Goal: Transaction & Acquisition: Book appointment/travel/reservation

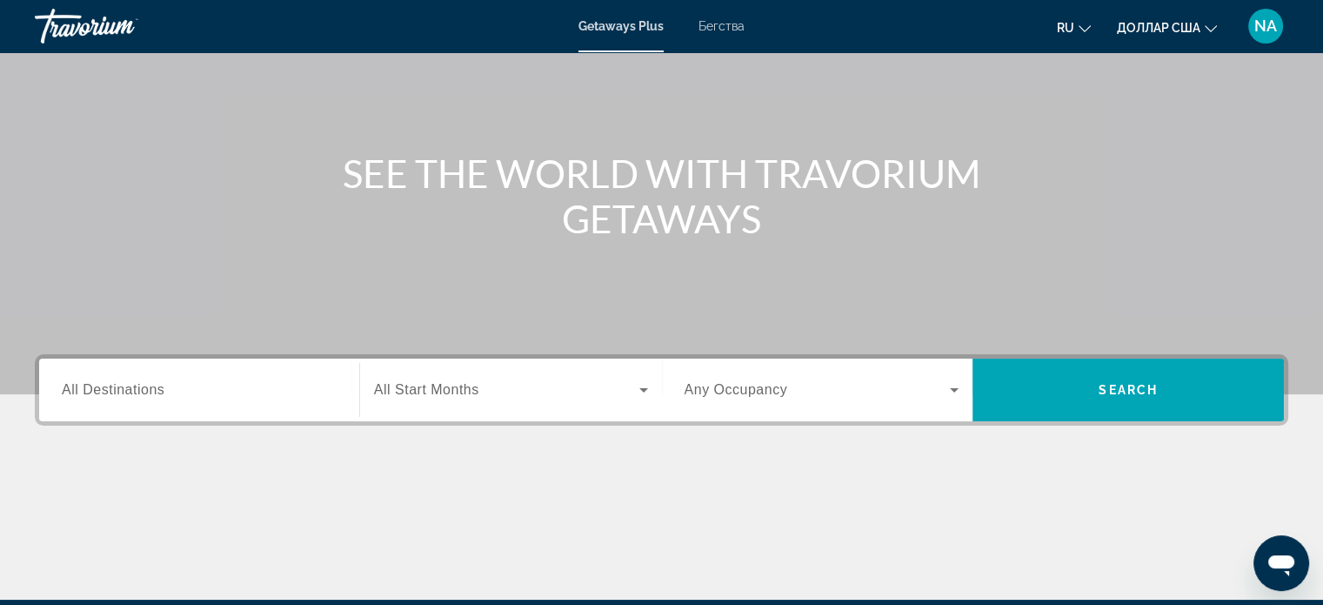
scroll to position [129, 0]
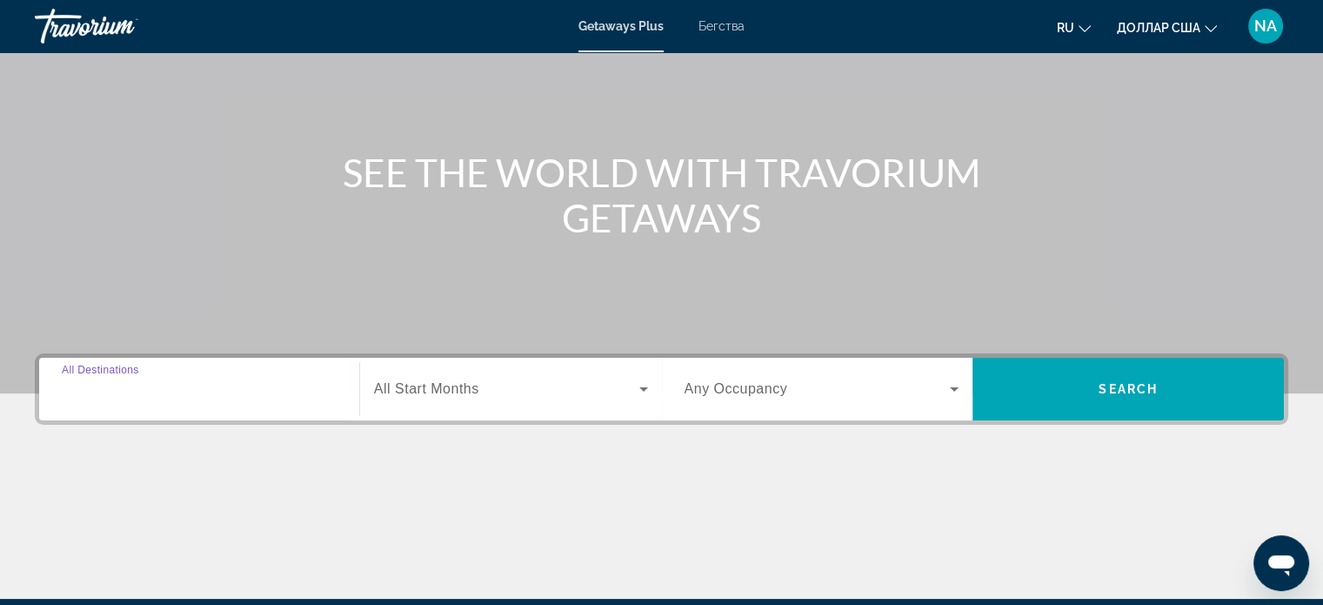
click at [219, 396] on input "Destination All Destinations" at bounding box center [199, 389] width 275 height 21
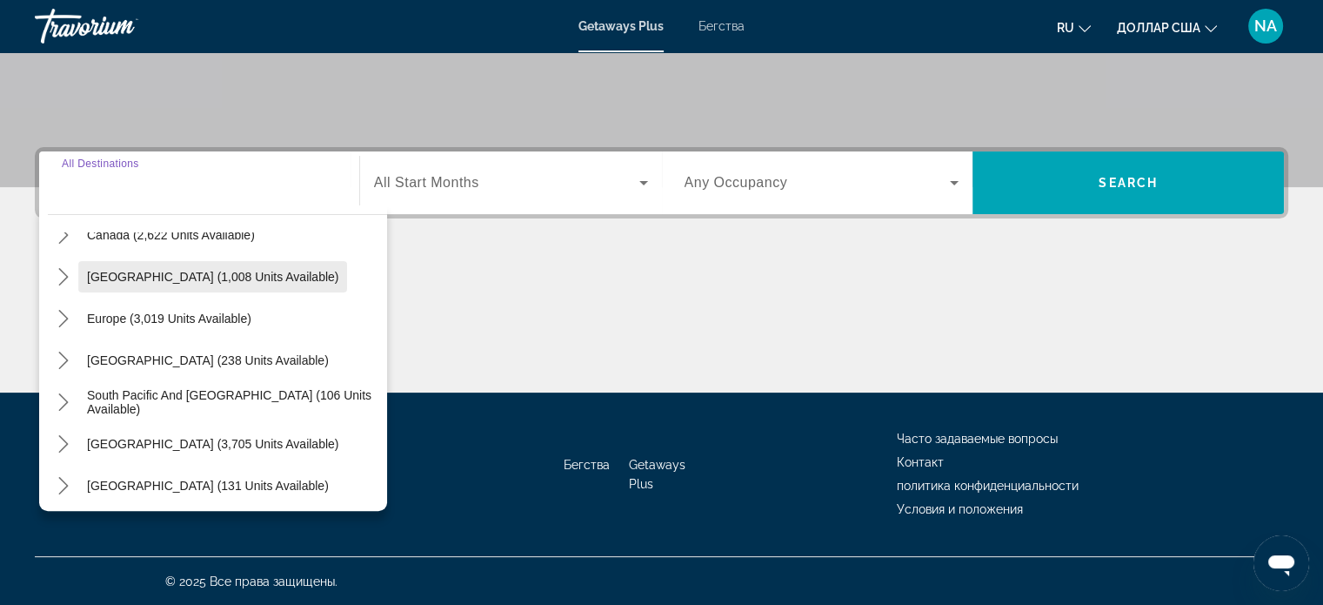
scroll to position [151, 0]
click at [63, 319] on icon "Toggle Europe (3,019 units available) submenu" at bounding box center [63, 319] width 17 height 17
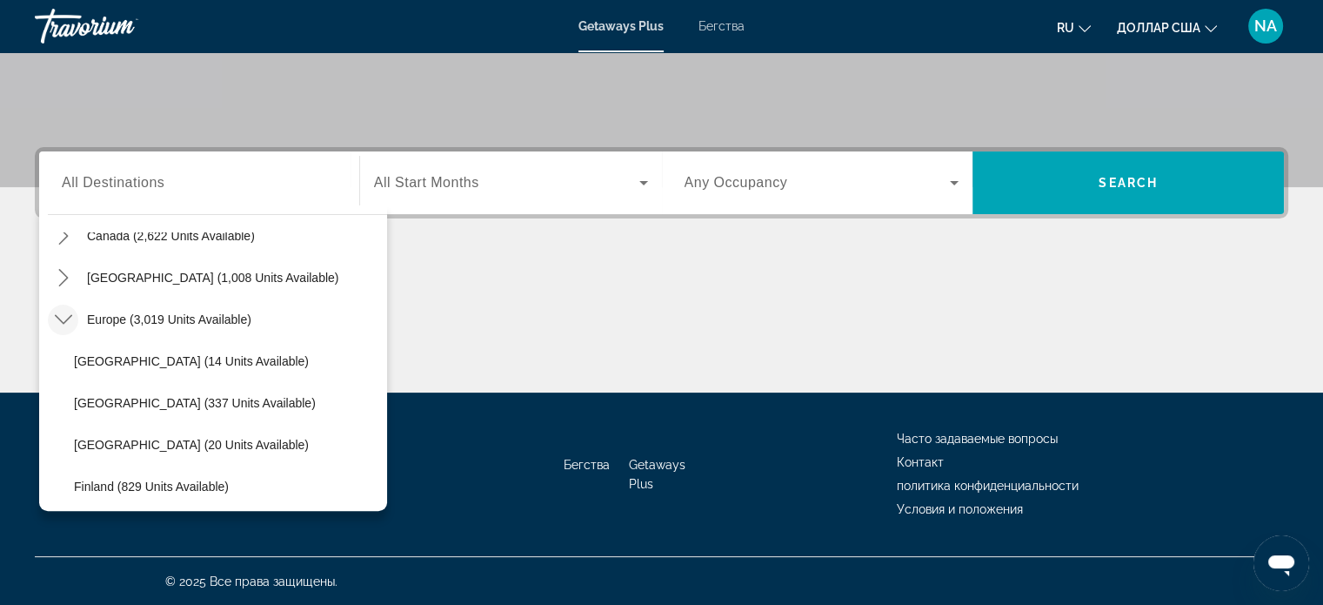
scroll to position [217, 0]
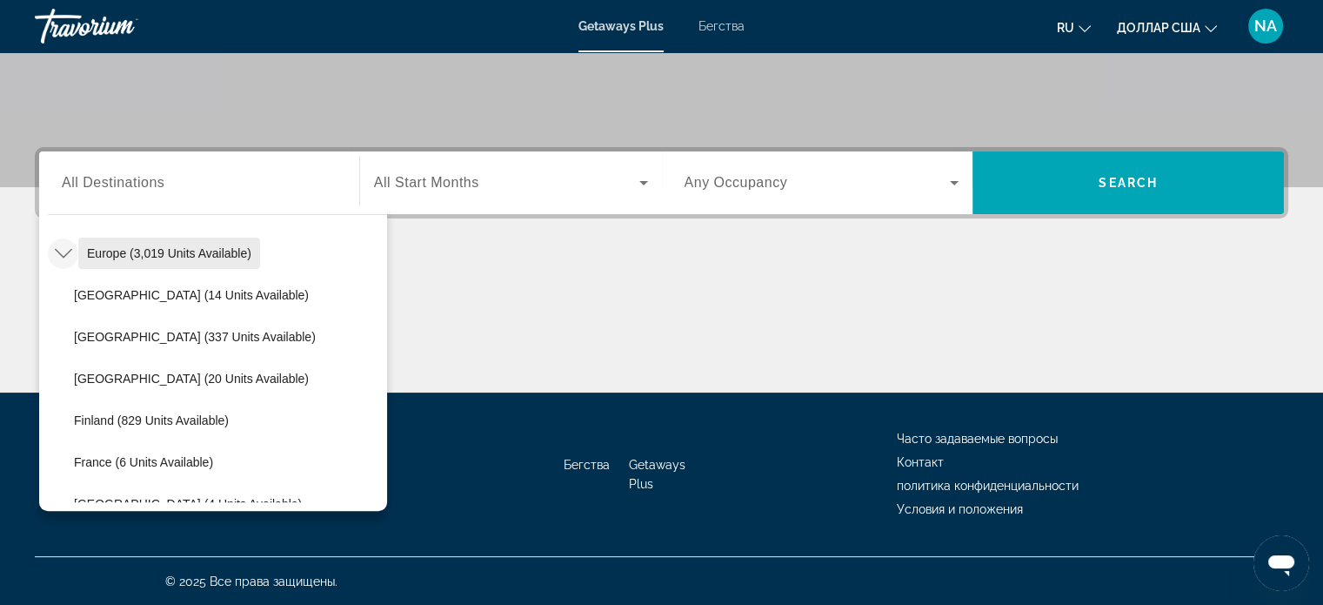
click at [120, 255] on span "Europe (3,019 units available)" at bounding box center [169, 253] width 164 height 14
type input "**********"
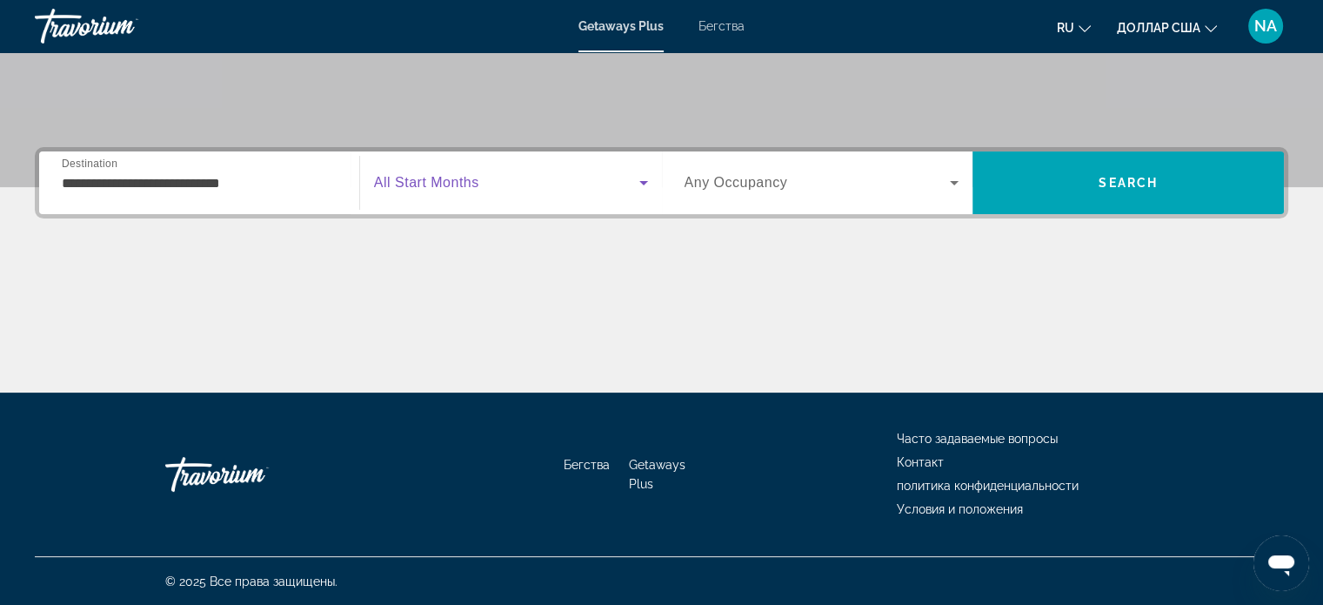
click at [639, 182] on icon "Виджет поиска" at bounding box center [643, 182] width 21 height 21
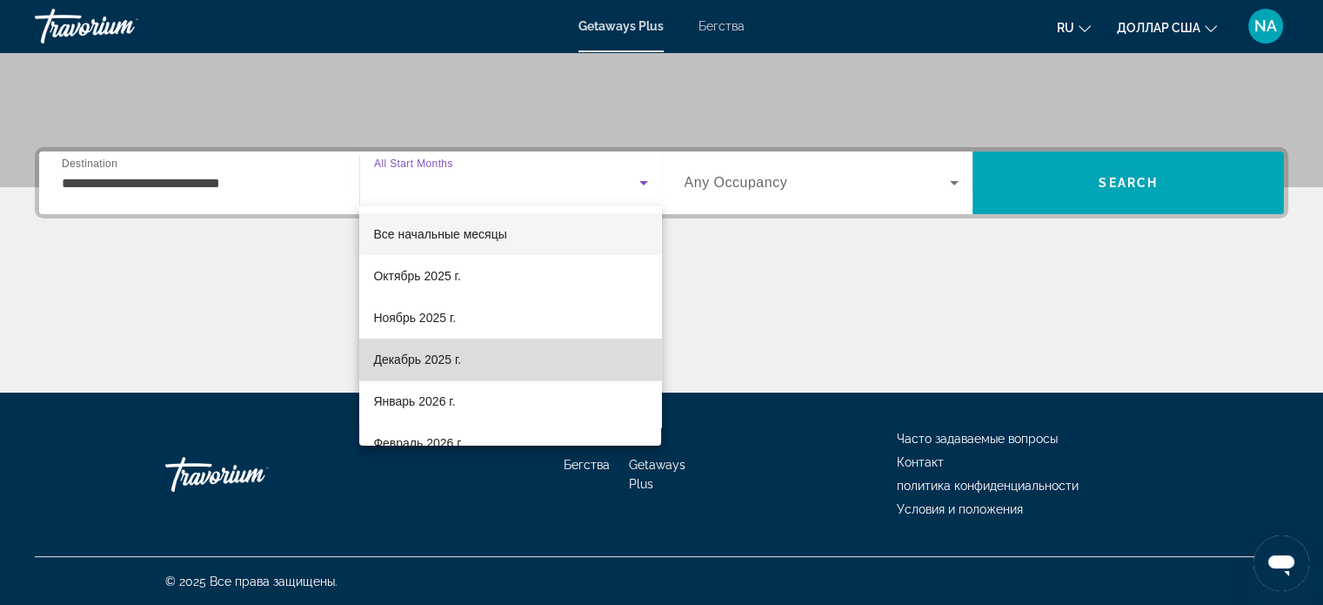
click at [569, 357] on mat-option "Декабрь 2025 г." at bounding box center [510, 359] width 302 height 42
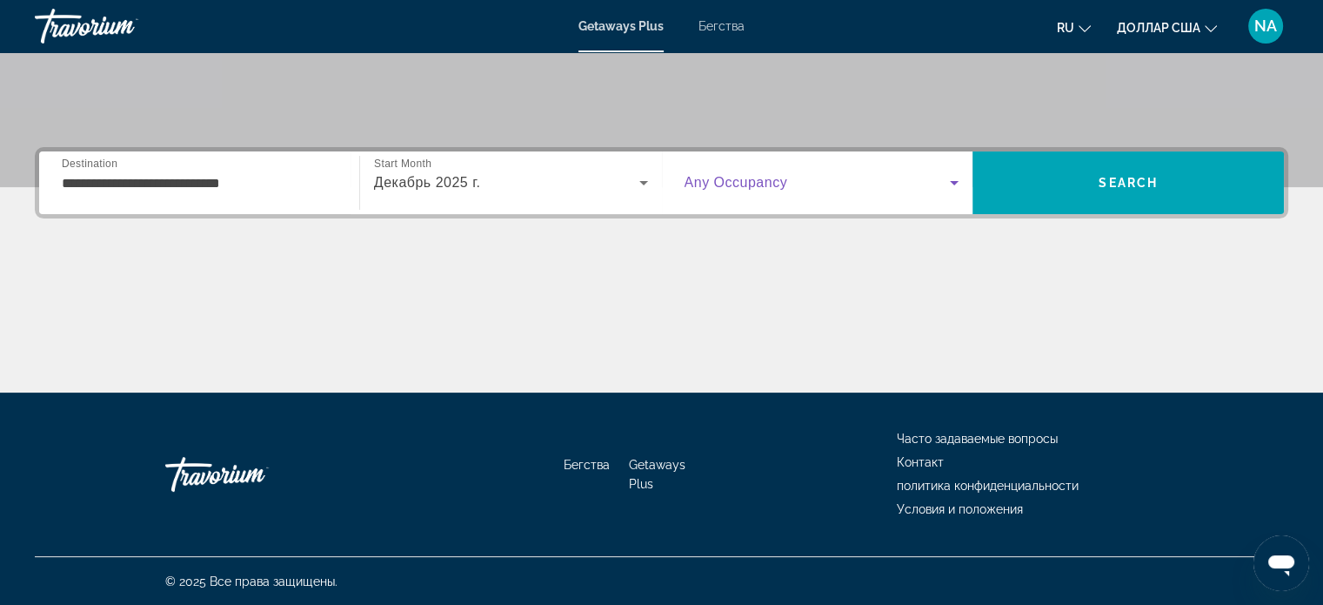
click at [953, 177] on icon "Виджет поиска" at bounding box center [954, 182] width 21 height 21
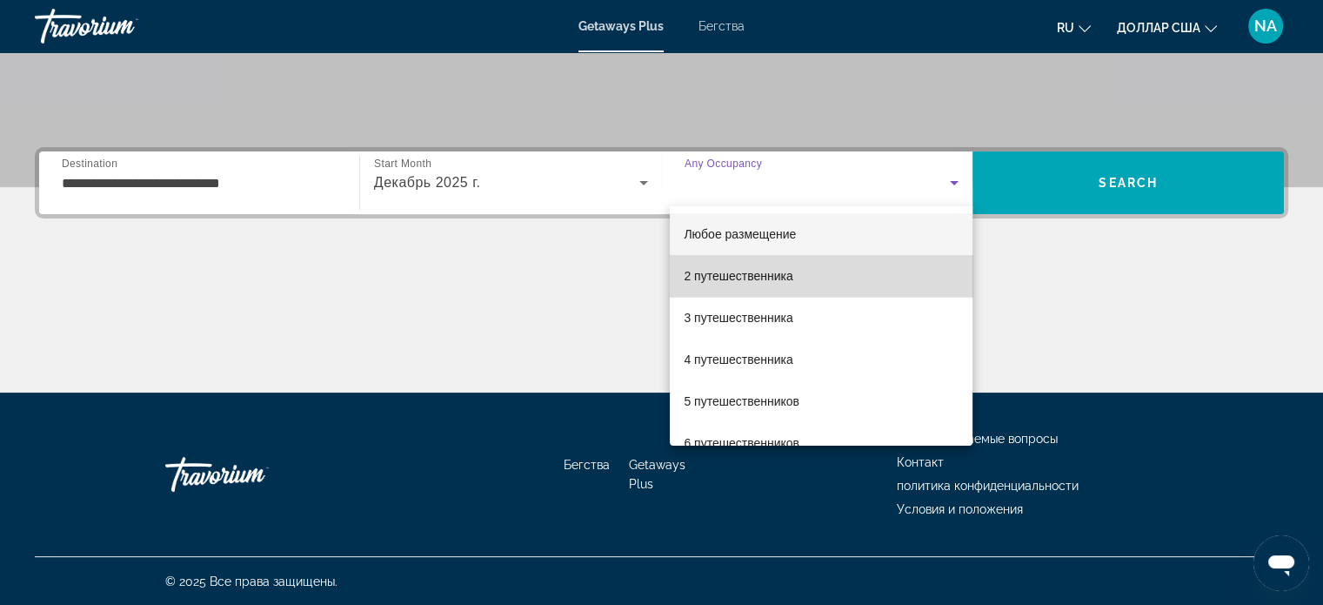
click at [896, 284] on mat-option "2 путешественника" at bounding box center [821, 276] width 303 height 42
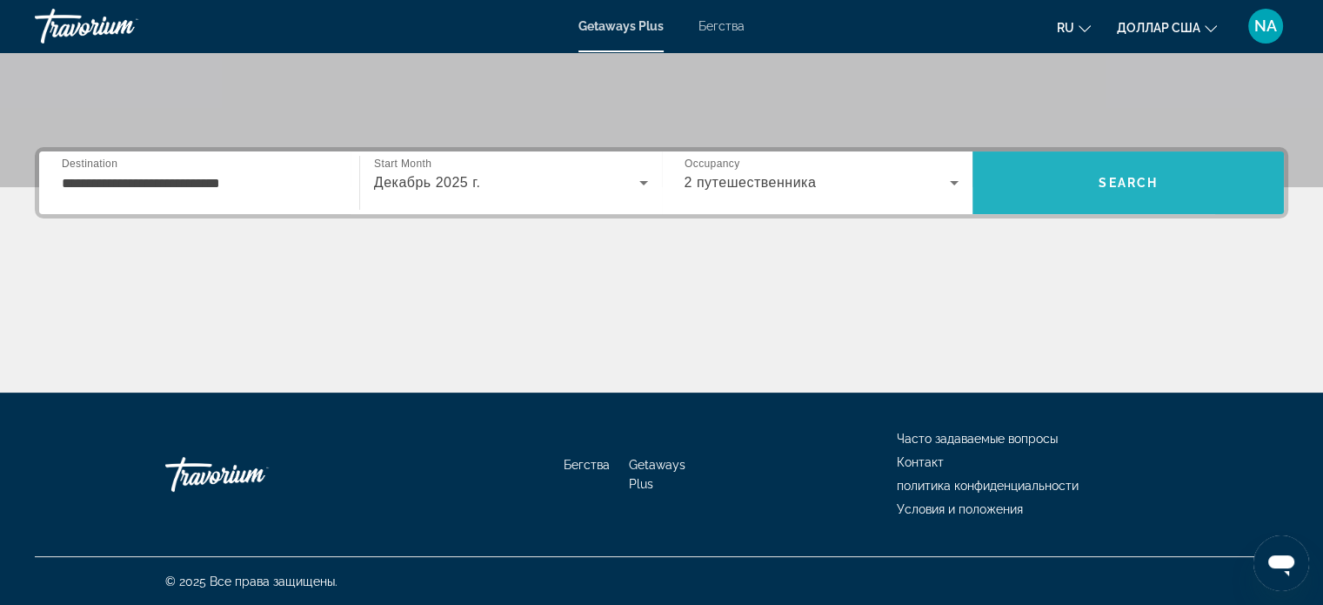
click at [1029, 180] on span "Поиск" at bounding box center [1127, 183] width 311 height 42
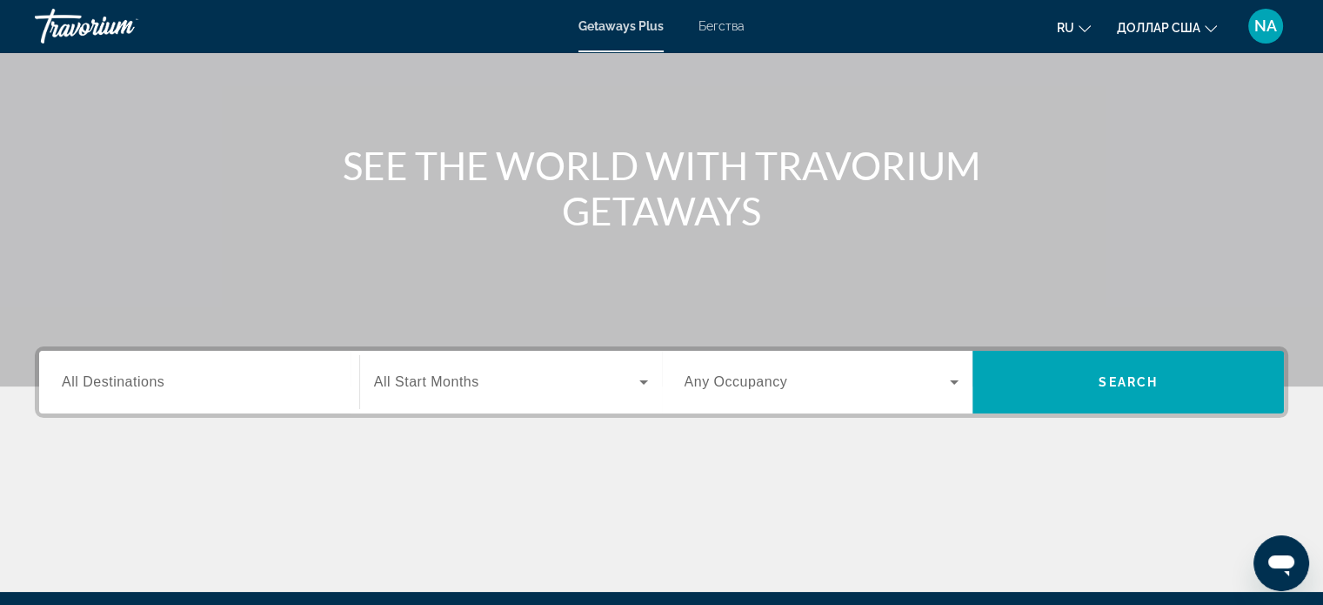
scroll to position [160, 0]
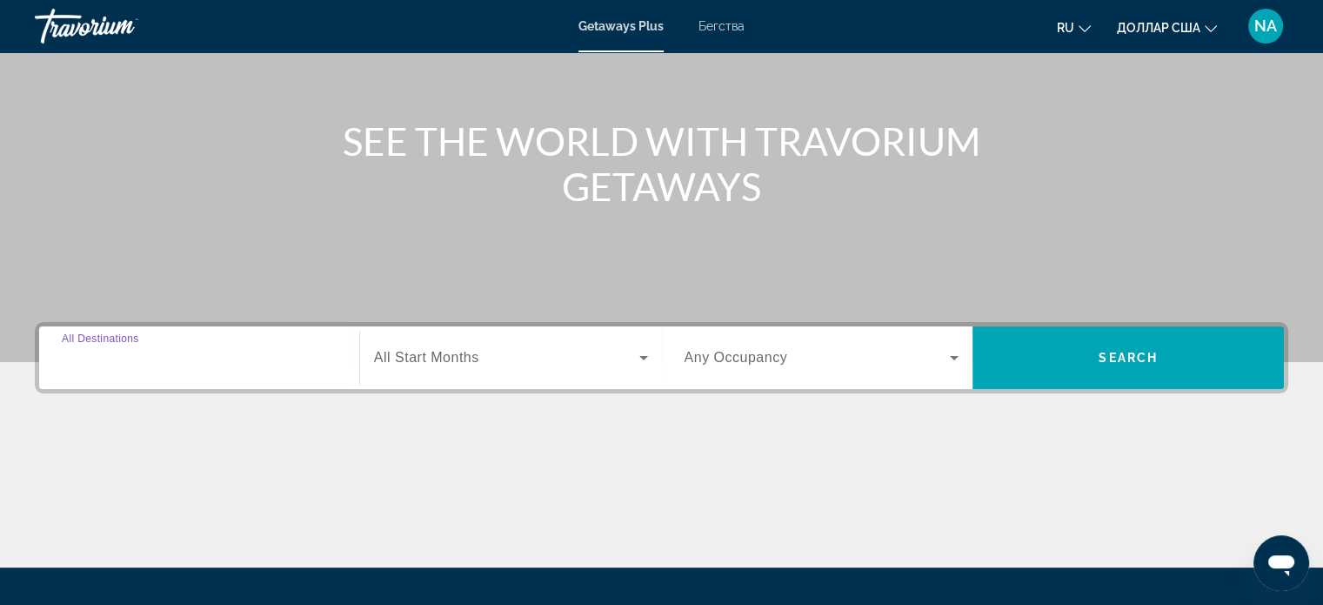
click at [216, 364] on input "Destination All Destinations" at bounding box center [199, 358] width 275 height 21
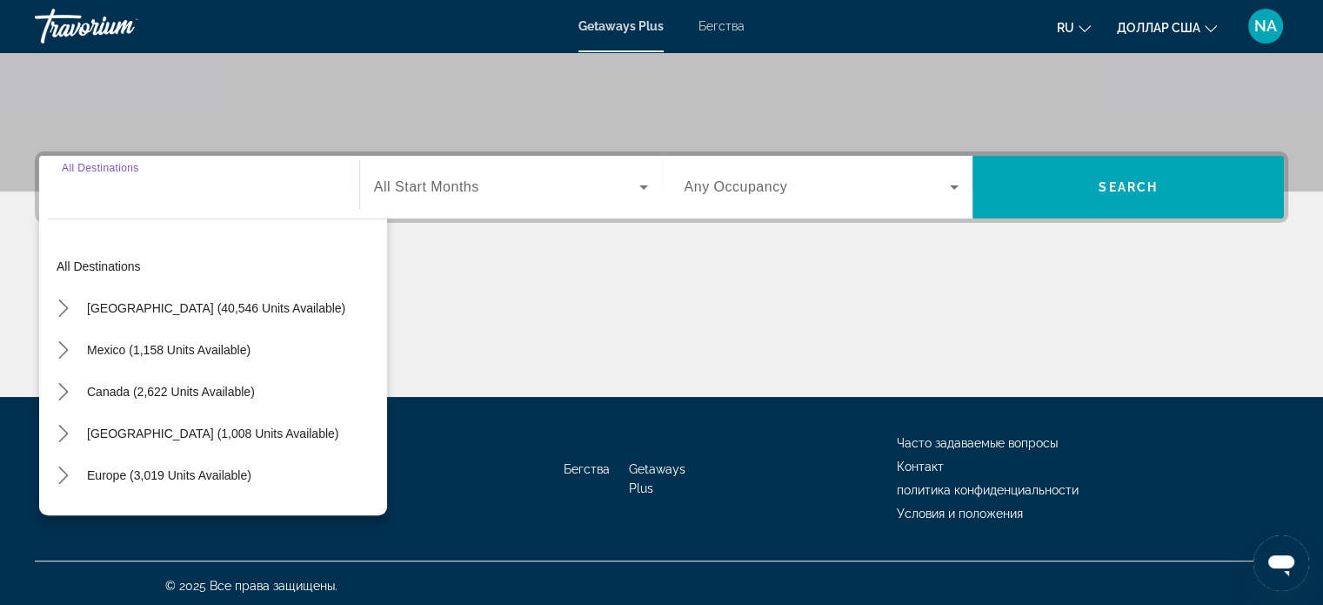
scroll to position [335, 0]
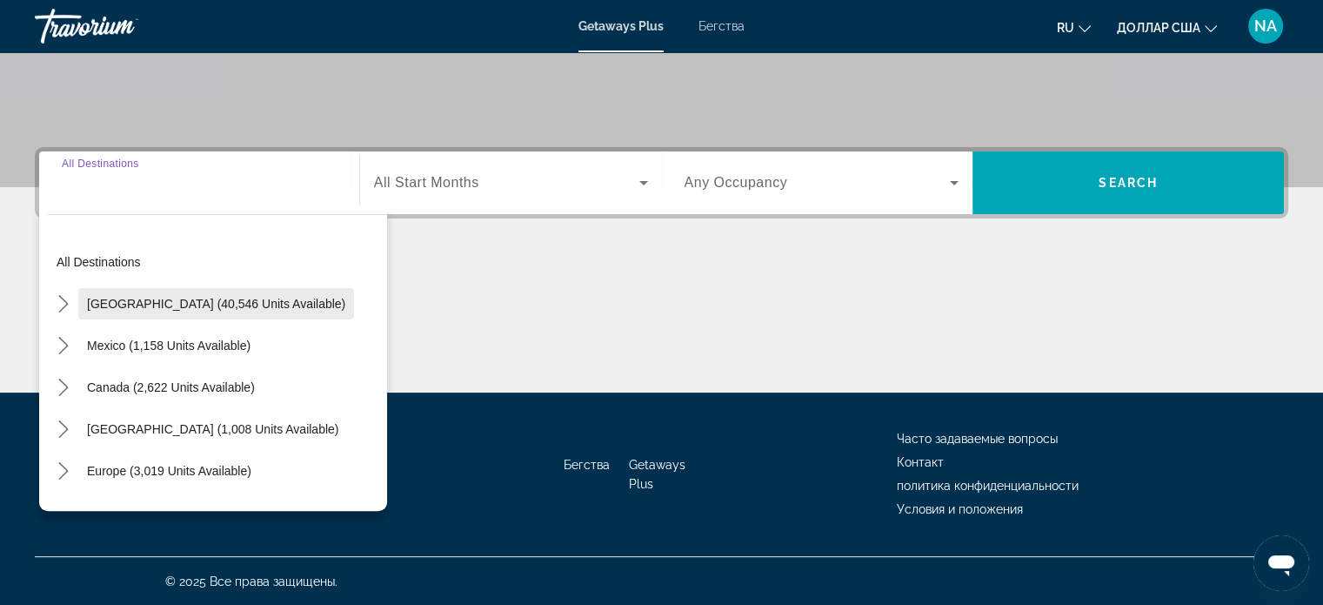
click at [182, 308] on span "[GEOGRAPHIC_DATA] (40,546 units available)" at bounding box center [216, 304] width 258 height 14
type input "**********"
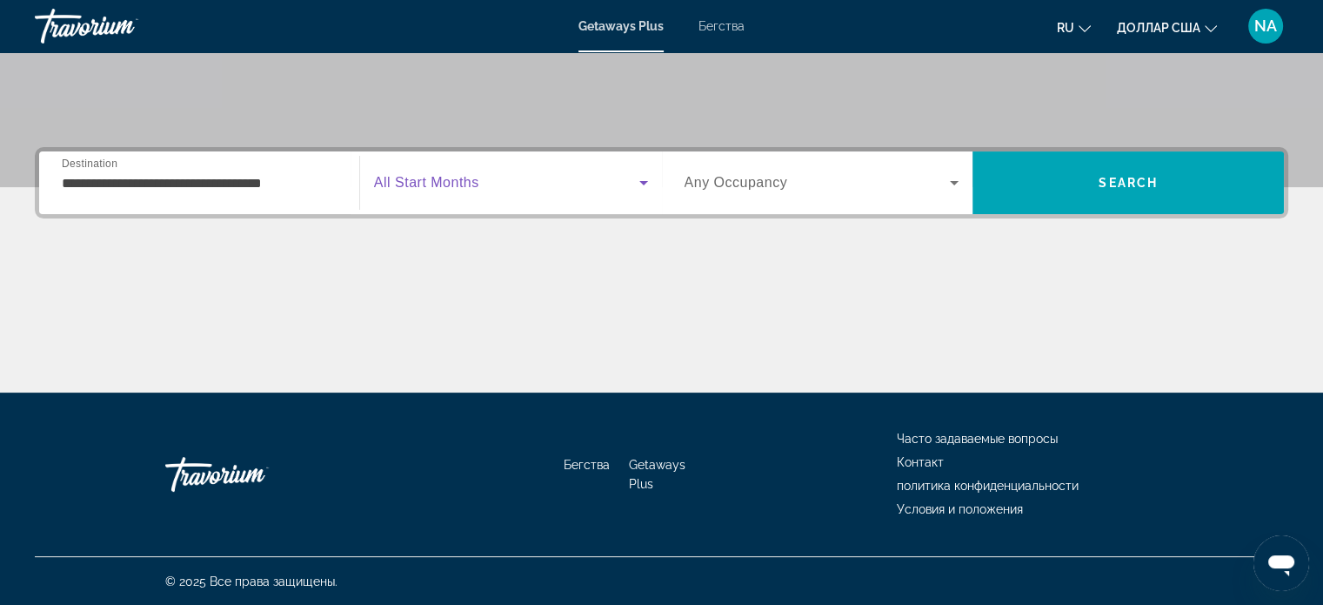
click at [639, 173] on icon "Виджет поиска" at bounding box center [643, 182] width 21 height 21
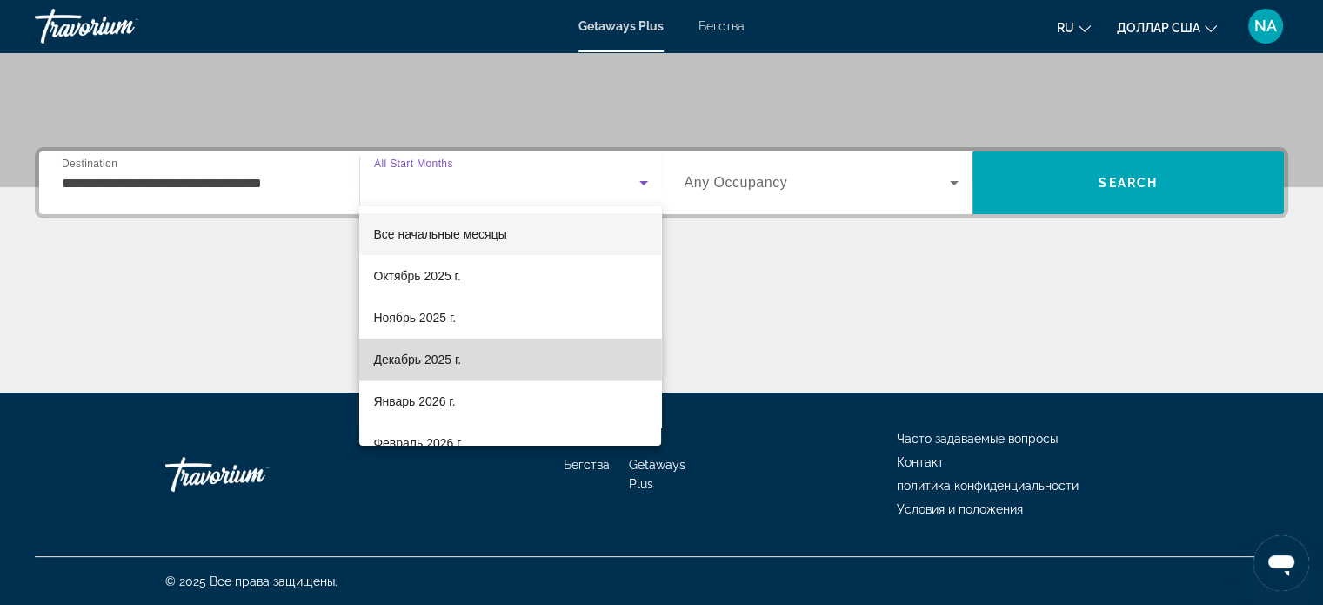
click at [567, 351] on mat-option "Декабрь 2025 г." at bounding box center [510, 359] width 302 height 42
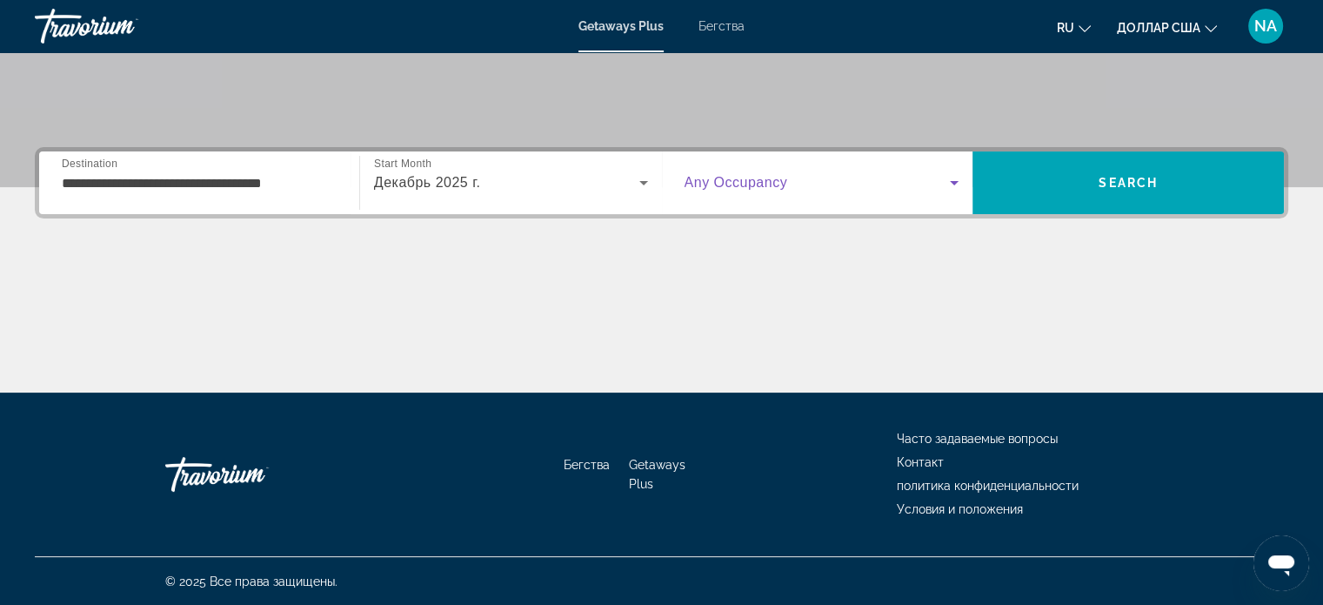
click at [953, 183] on icon "Виджет поиска" at bounding box center [954, 183] width 9 height 4
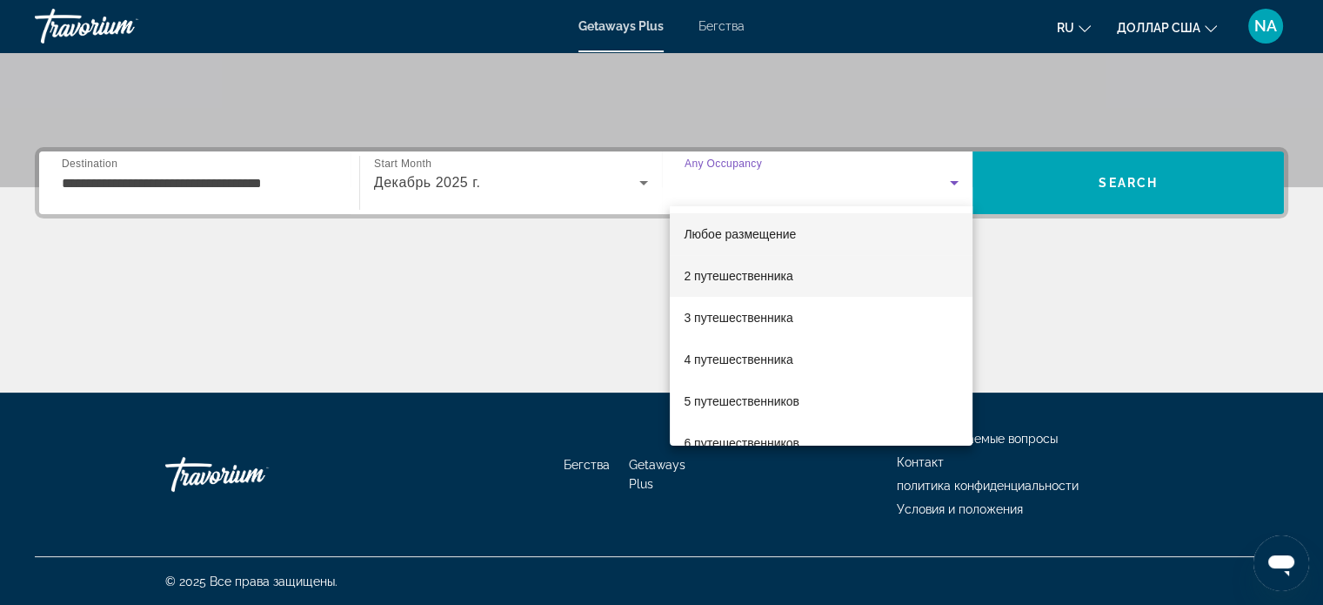
click at [899, 277] on mat-option "2 путешественника" at bounding box center [821, 276] width 303 height 42
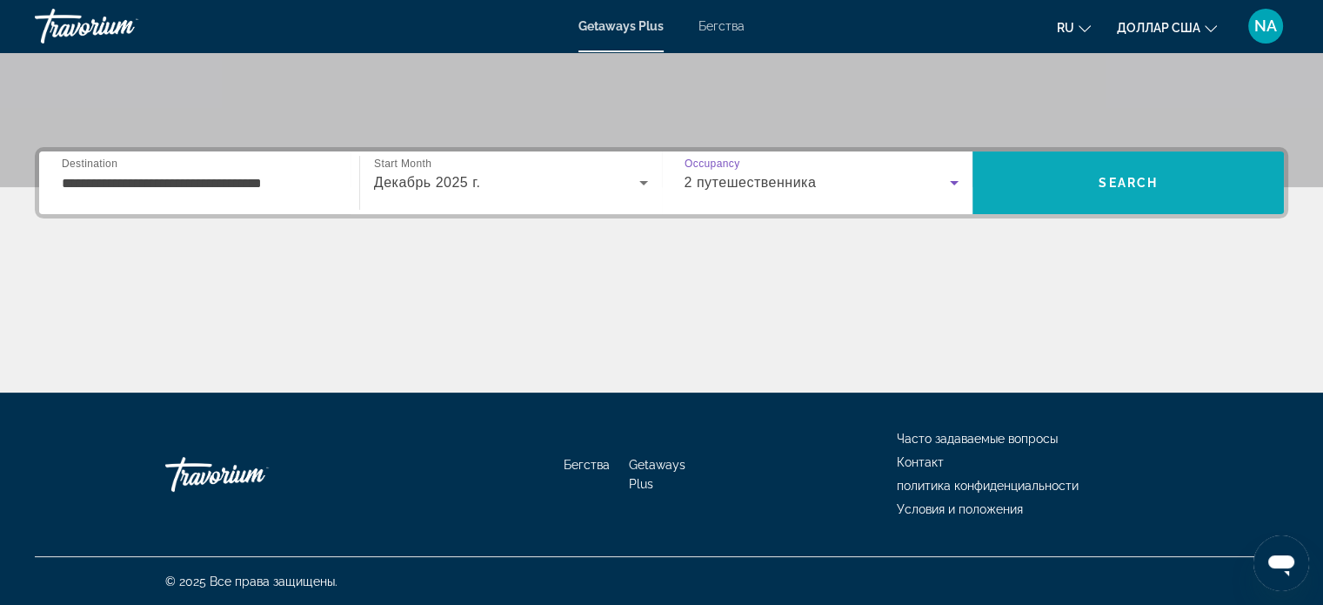
click at [1009, 204] on span "Поиск" at bounding box center [1127, 182] width 311 height 63
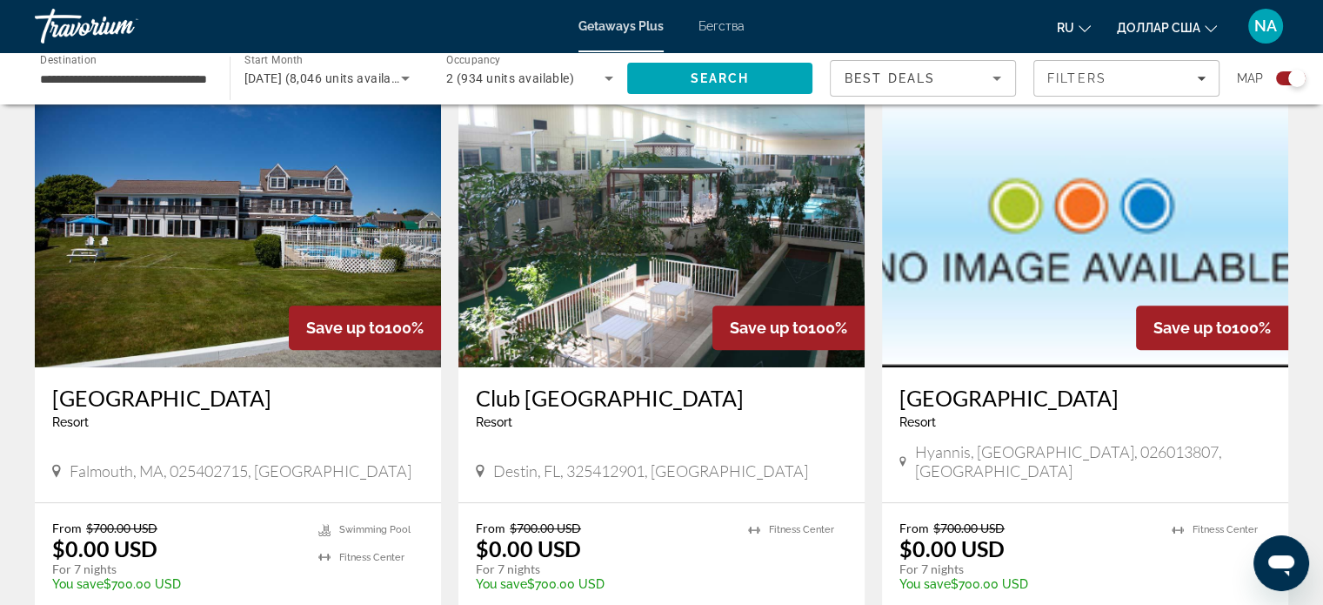
scroll to position [615, 0]
click at [648, 311] on img "Основное содержание" at bounding box center [661, 229] width 406 height 278
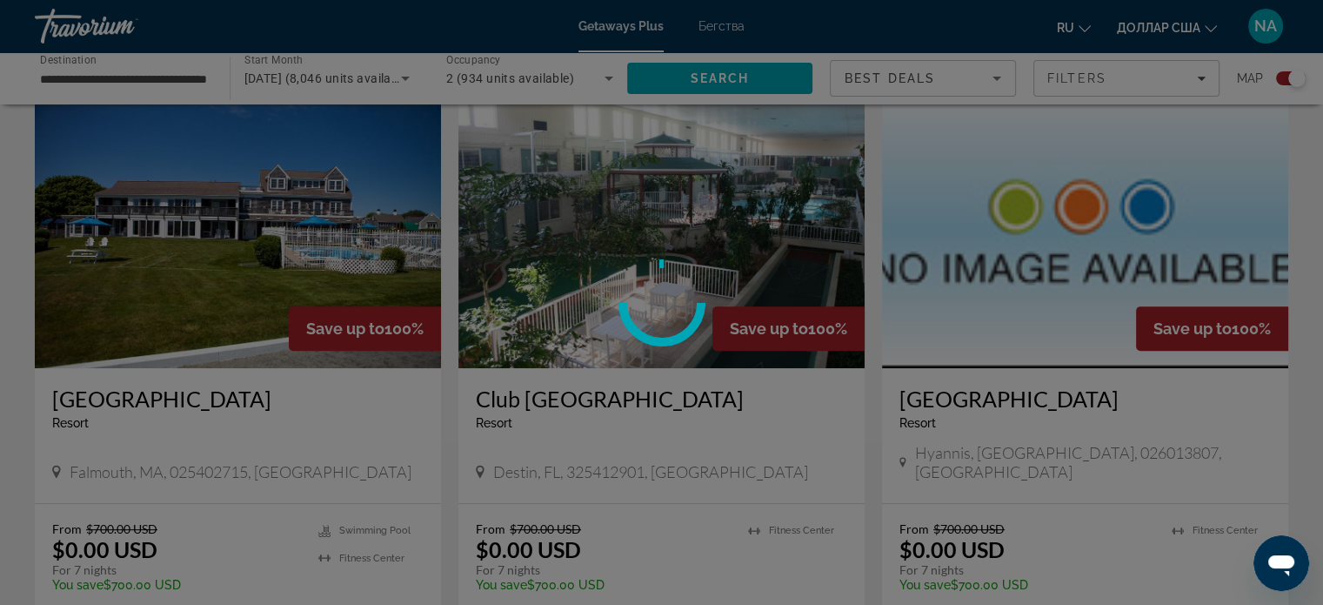
click at [648, 311] on circle at bounding box center [662, 302] width 89 height 89
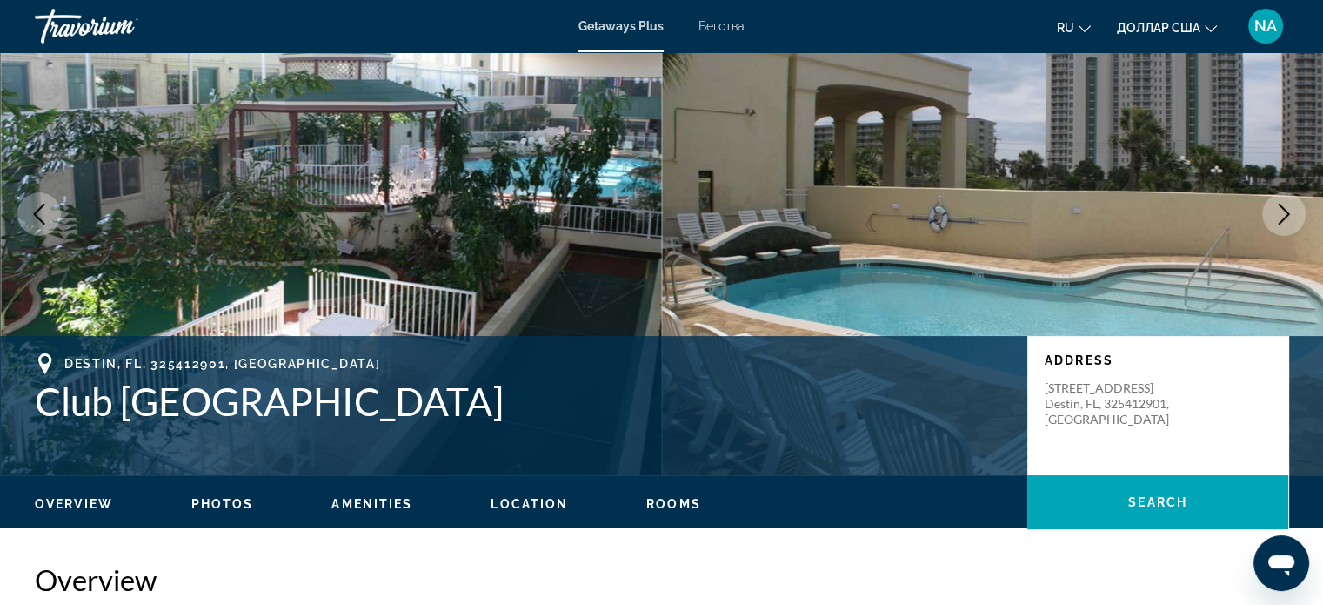
scroll to position [97, 0]
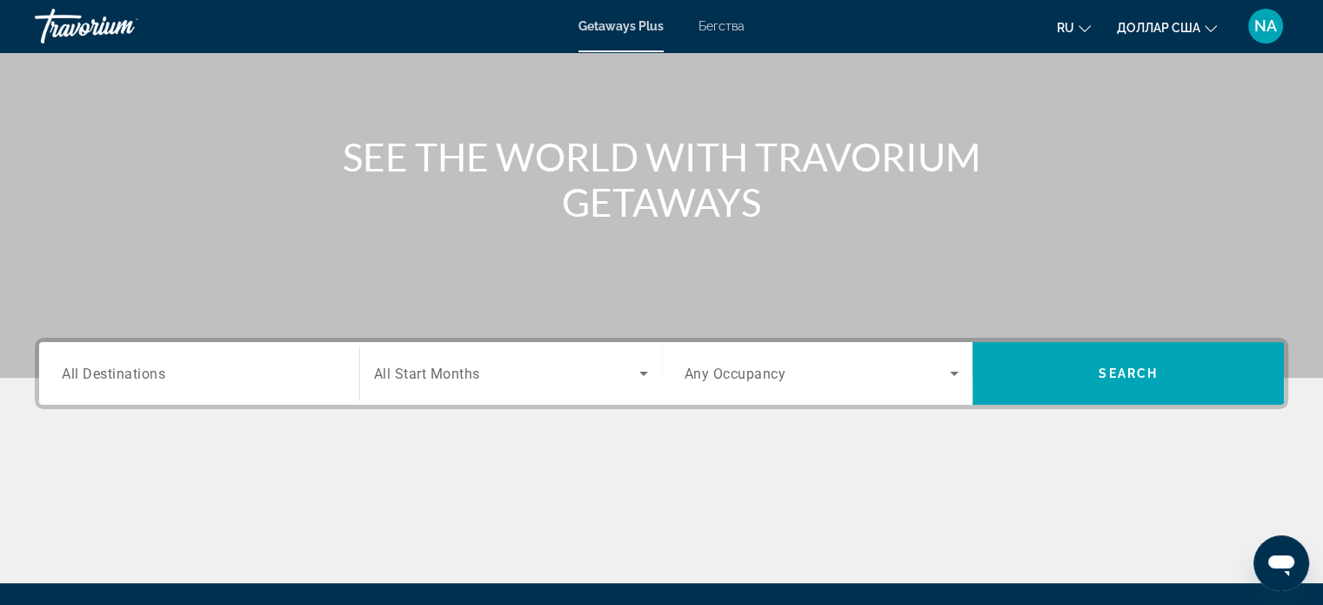
scroll to position [143, 0]
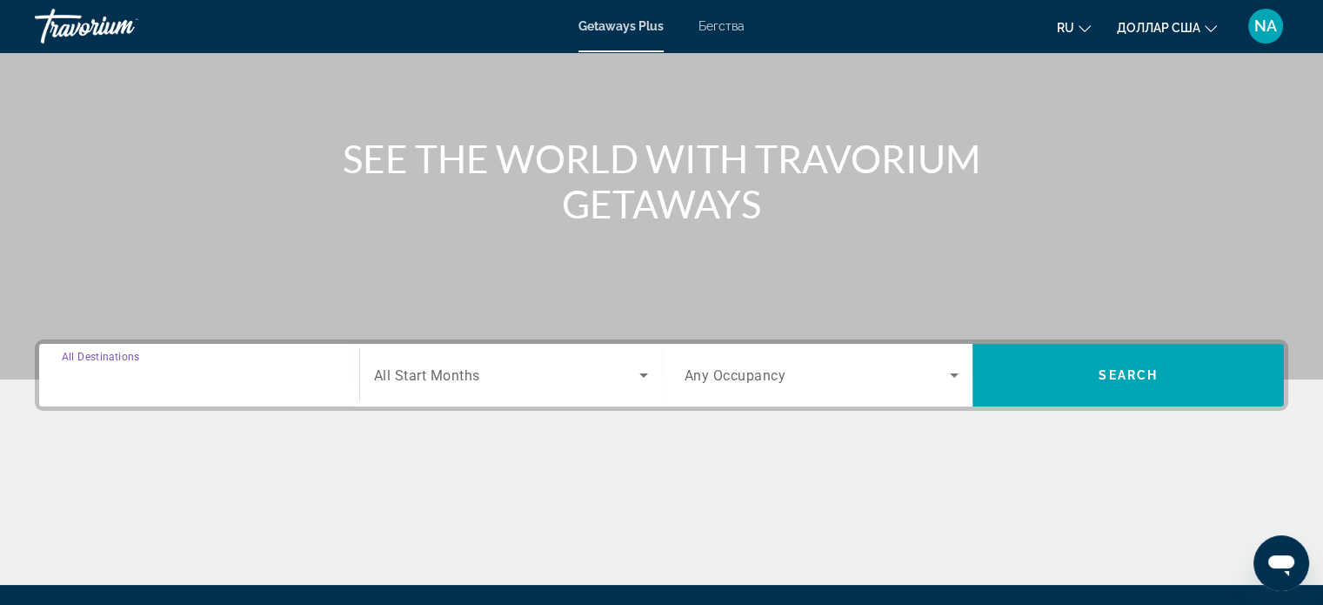
click at [274, 365] on input "Destination All Destinations" at bounding box center [199, 375] width 275 height 21
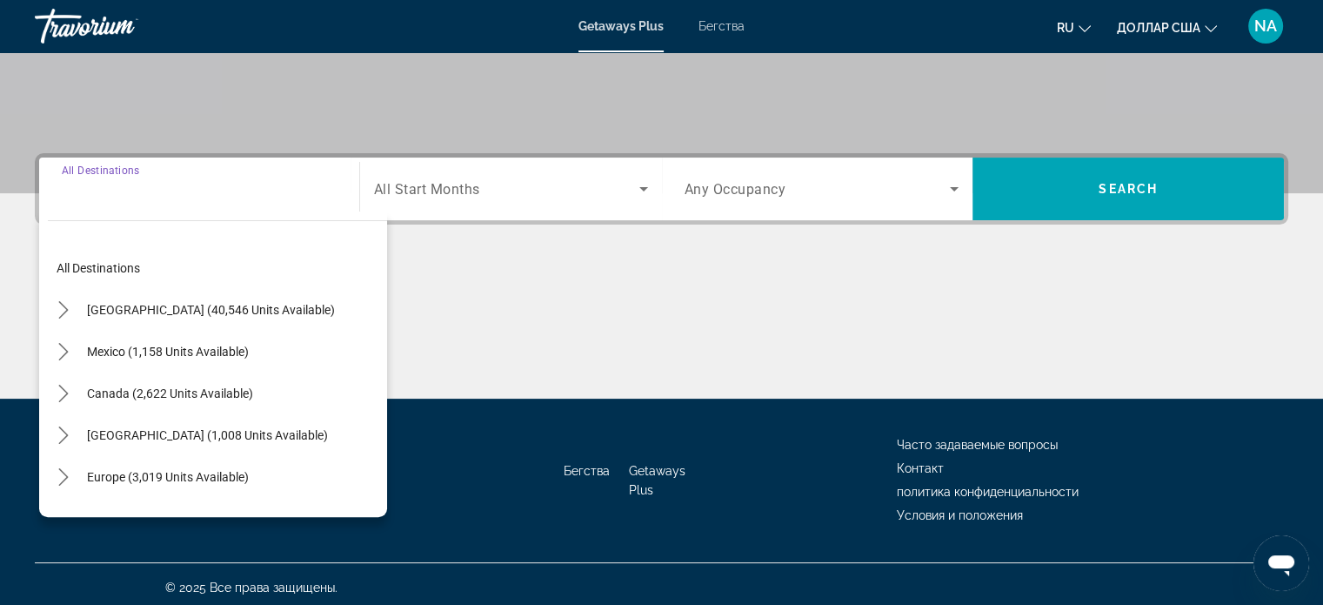
scroll to position [335, 0]
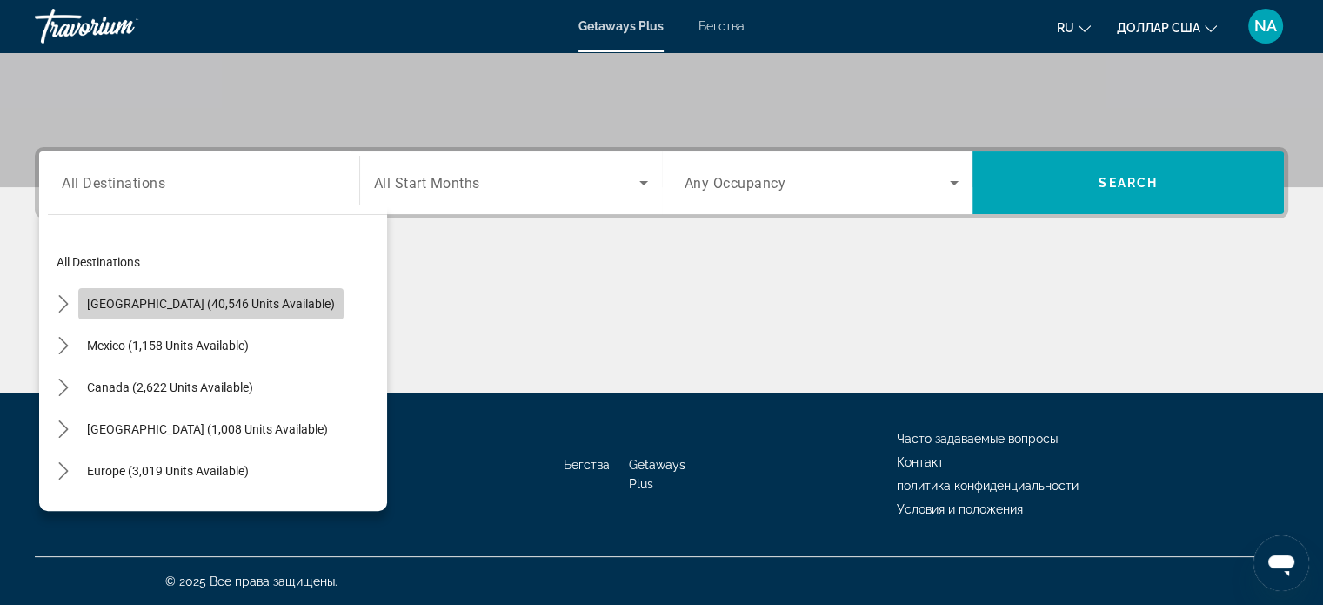
click at [225, 302] on span "[GEOGRAPHIC_DATA] (40,546 units available)" at bounding box center [211, 304] width 248 height 14
type input "**********"
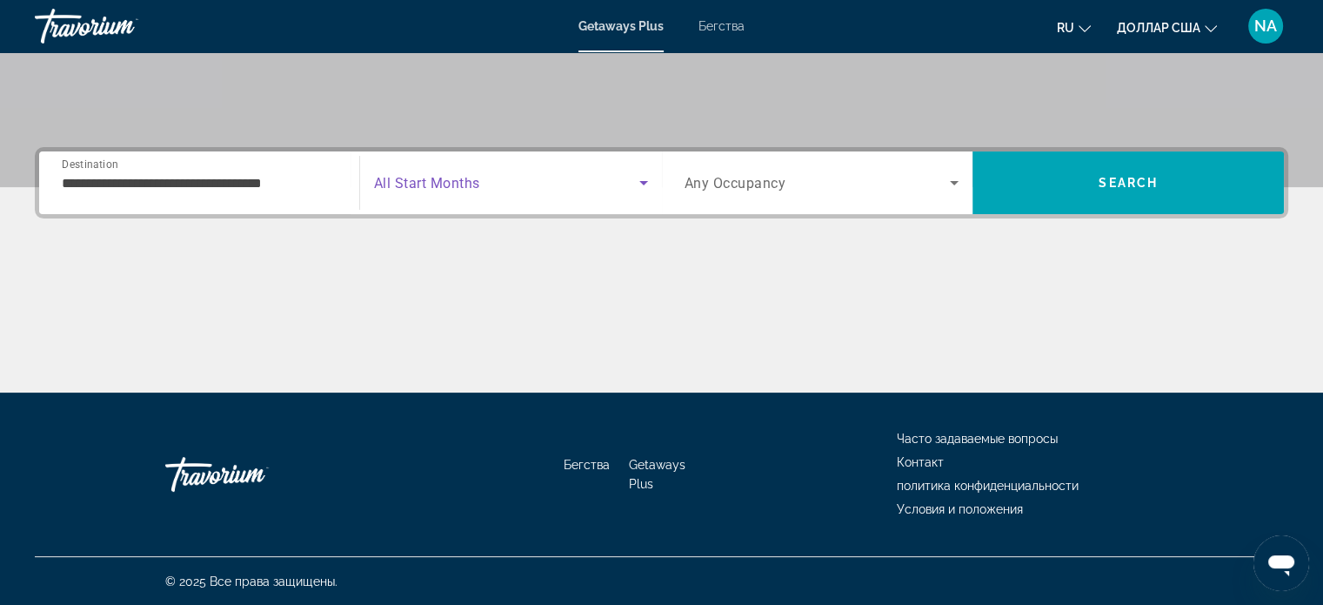
click at [644, 184] on icon "Search widget" at bounding box center [643, 182] width 21 height 21
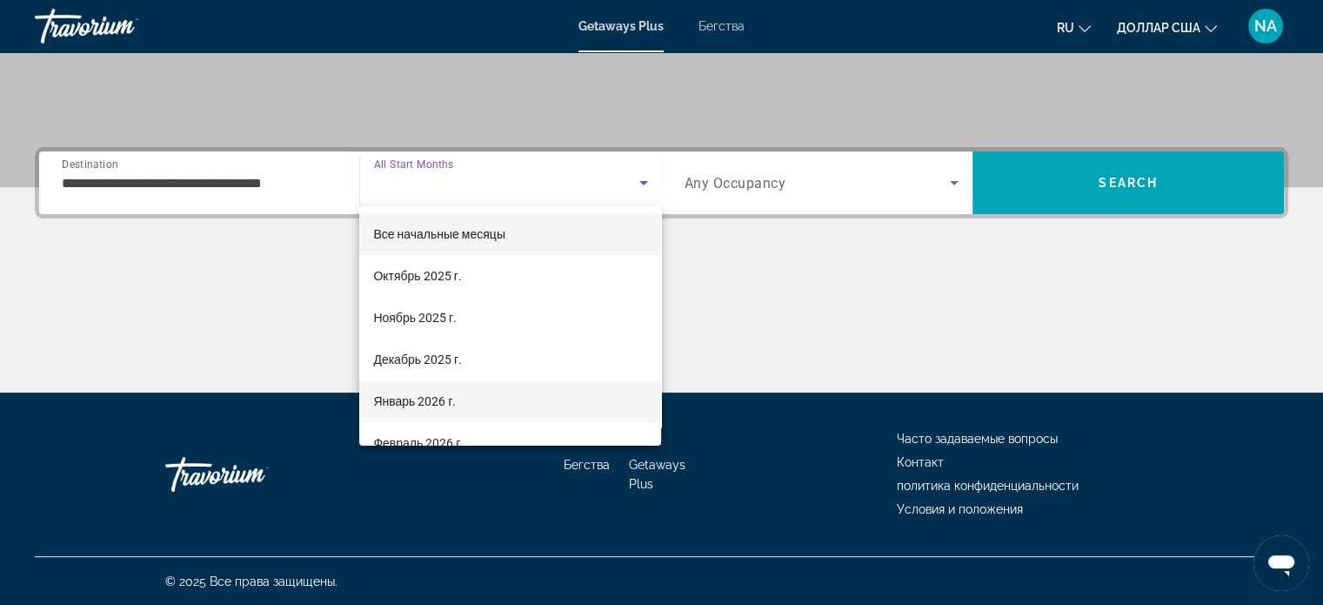
drag, startPoint x: 581, startPoint y: 386, endPoint x: 552, endPoint y: 392, distance: 29.3
click at [552, 392] on mat-option "Январь 2026 г." at bounding box center [510, 401] width 302 height 42
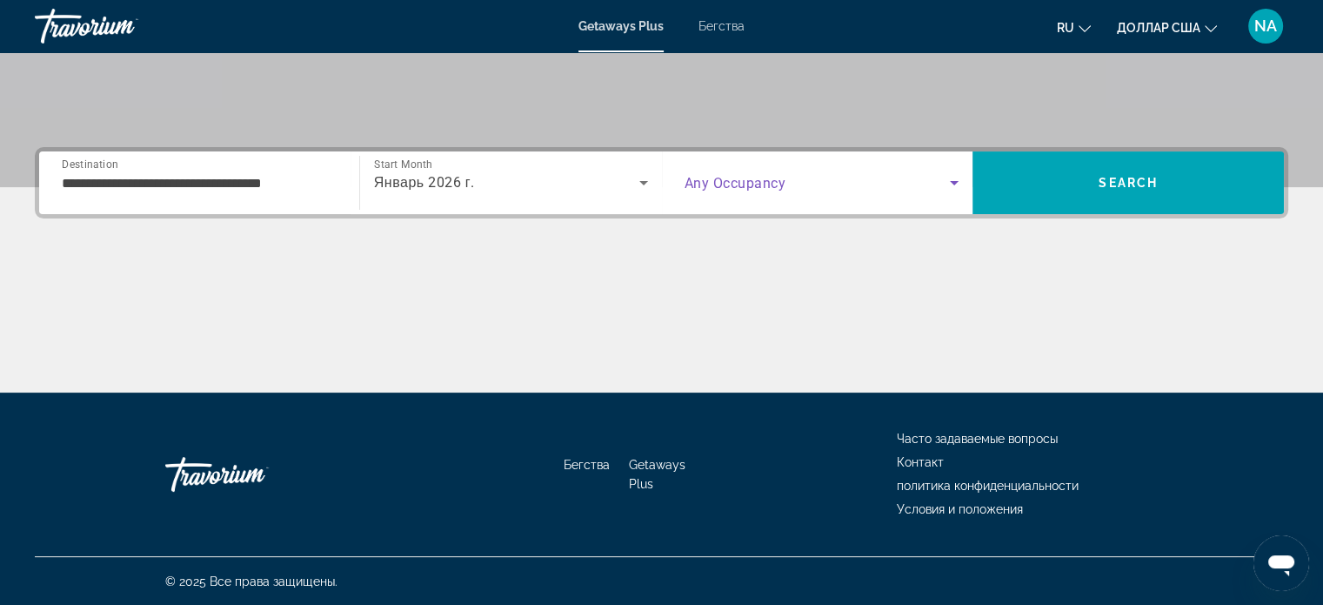
click at [955, 180] on icon "Search widget" at bounding box center [954, 182] width 21 height 21
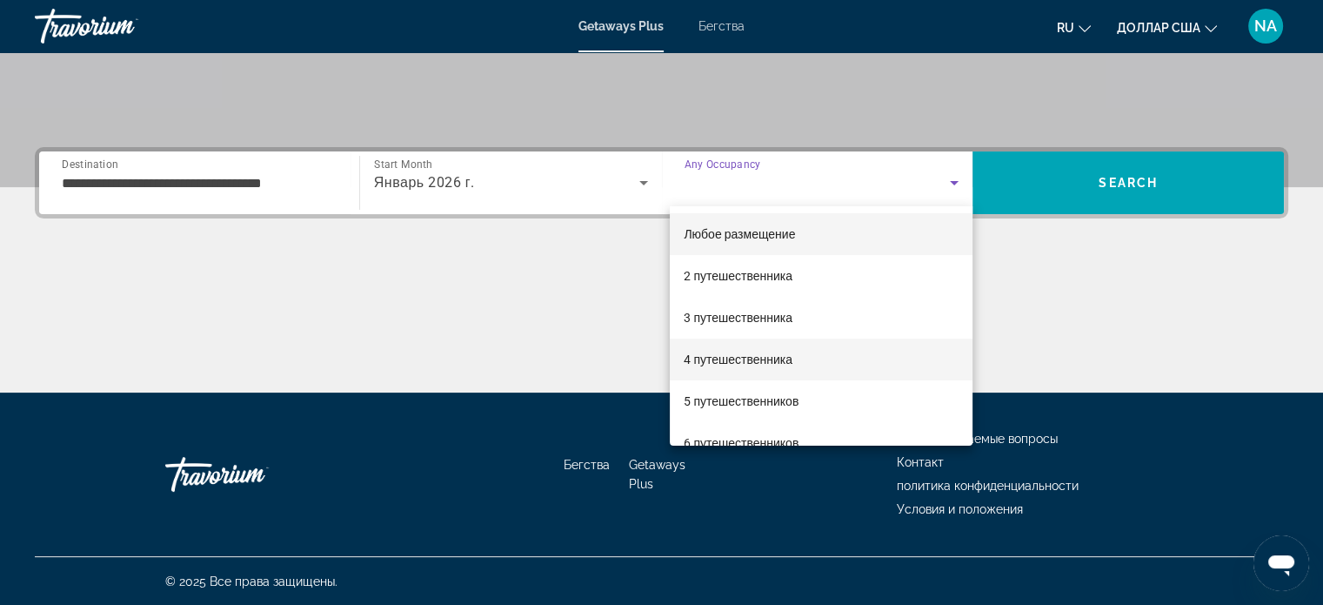
click at [895, 364] on mat-option "4 путешественника" at bounding box center [821, 359] width 303 height 42
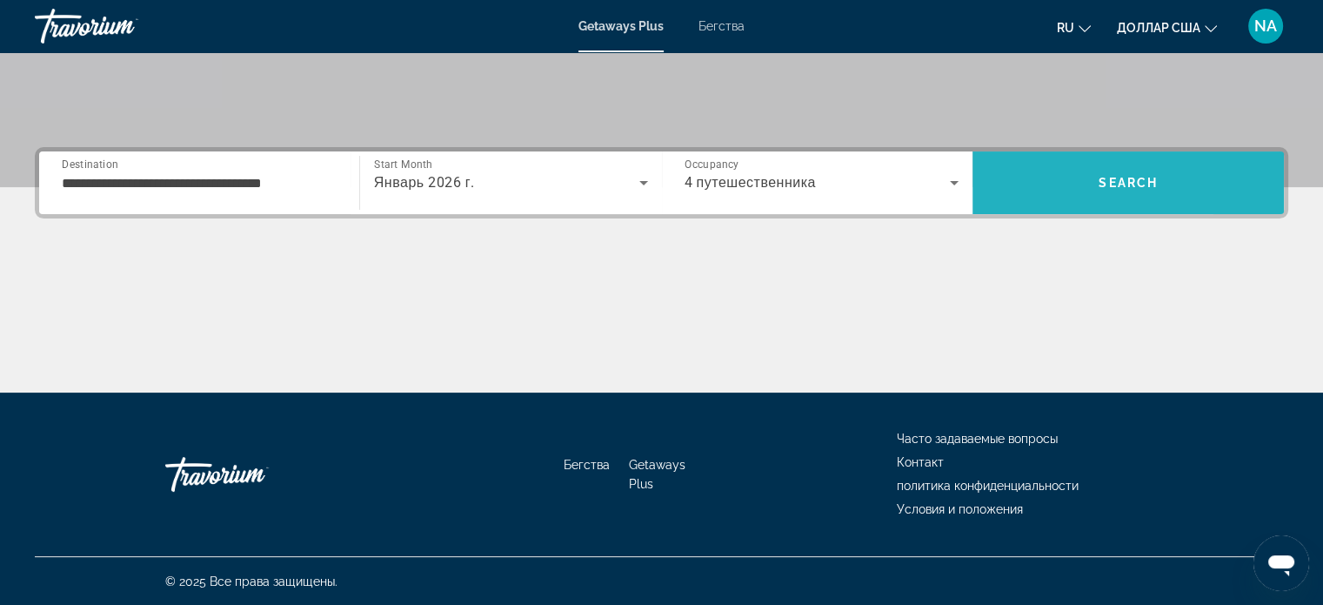
click at [1029, 194] on span "Search" at bounding box center [1127, 183] width 311 height 42
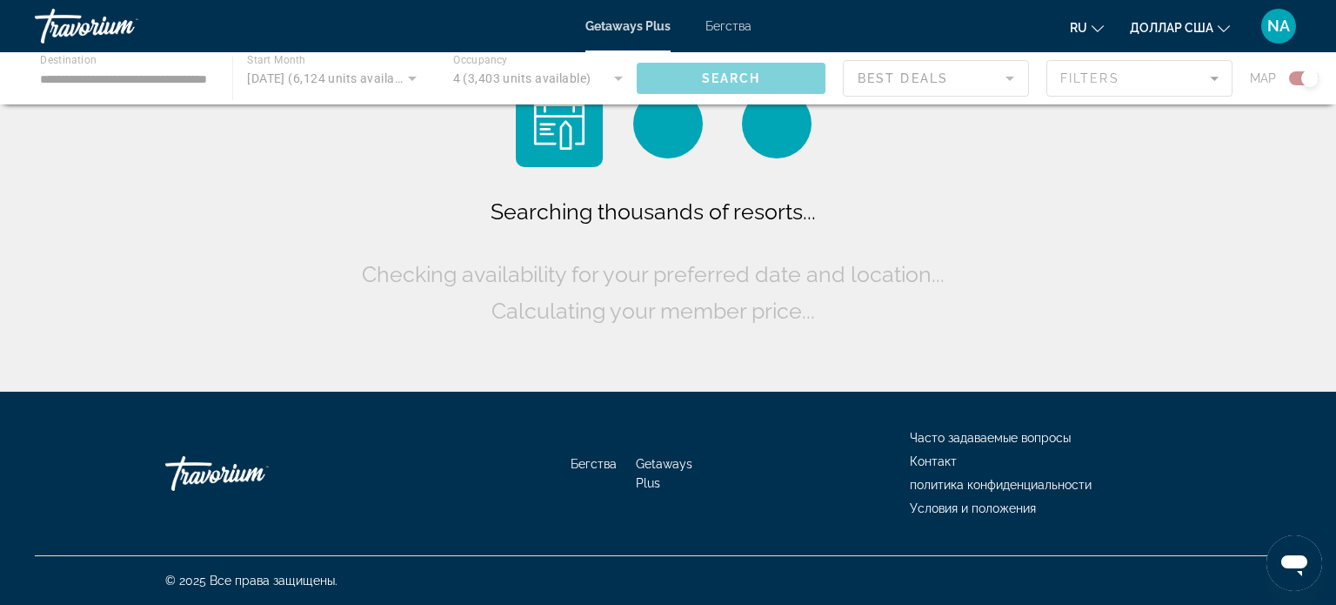
click at [1029, 194] on div "Searching thousands of resorts... Checking availability for your preferred date…" at bounding box center [668, 200] width 1336 height 400
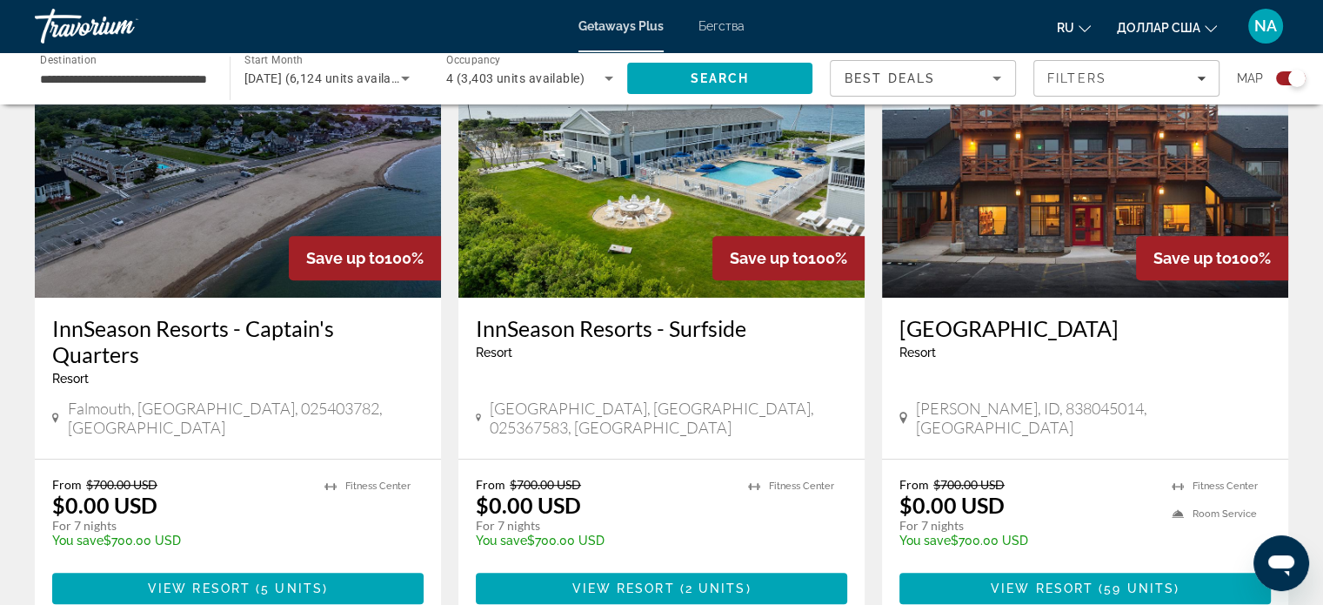
scroll to position [687, 0]
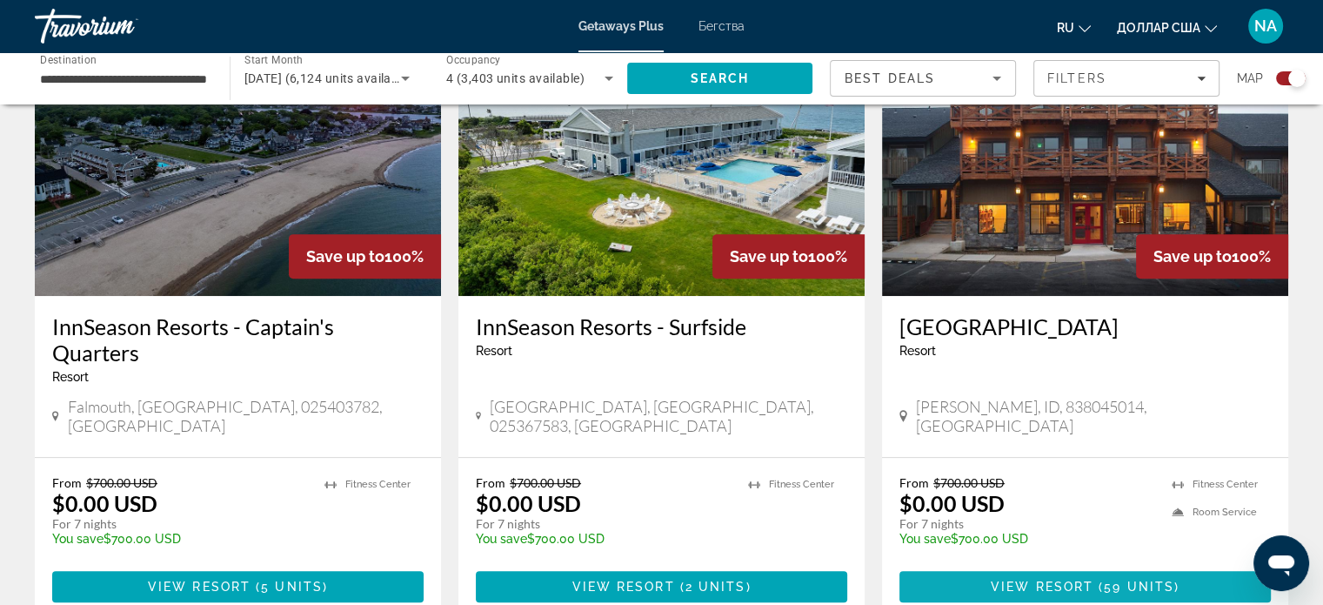
click at [1038, 579] on span "View Resort" at bounding box center [1042, 586] width 103 height 14
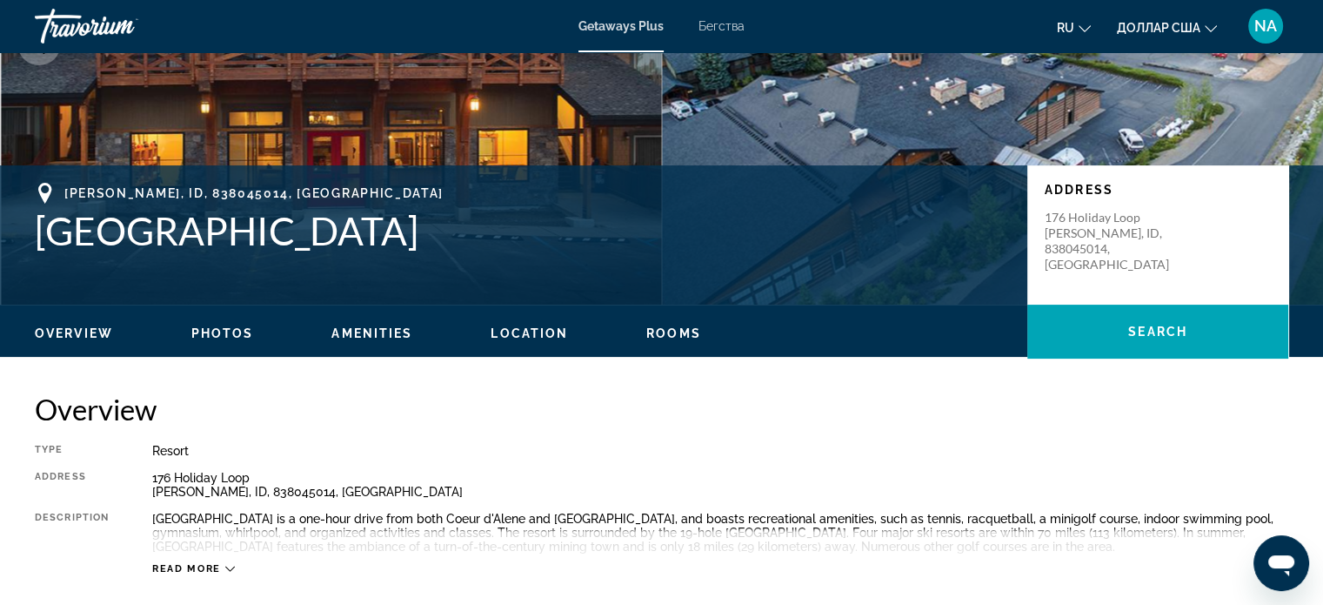
scroll to position [271, 0]
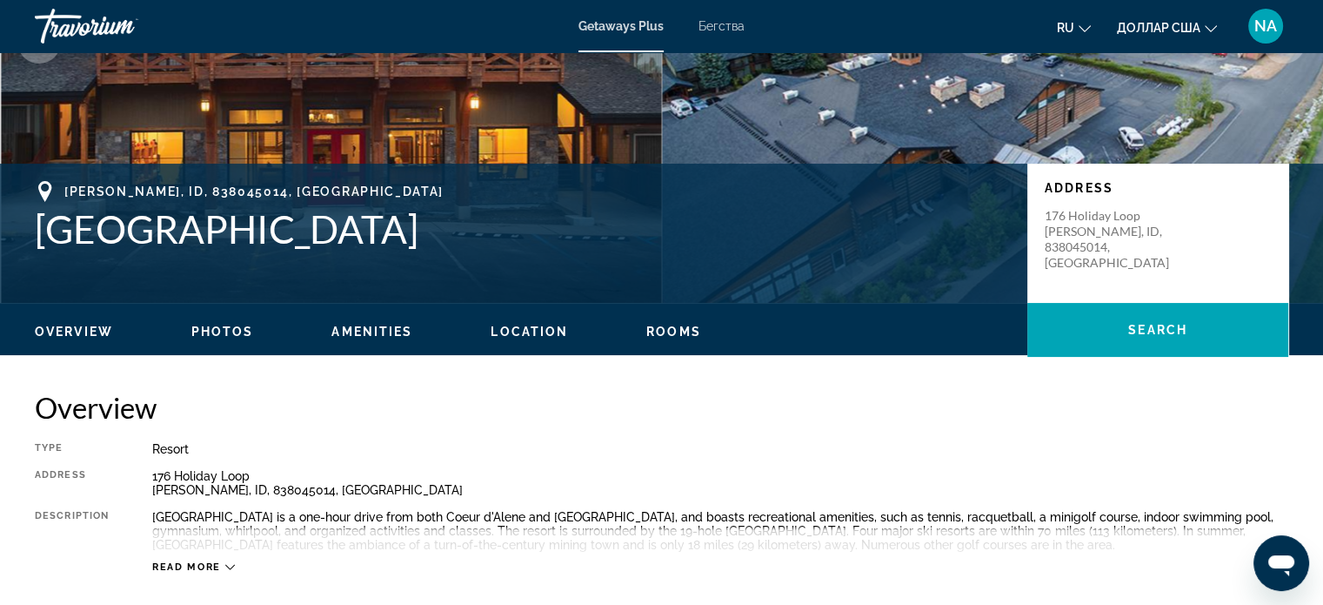
click at [228, 322] on ul "Overview Photos Amenities Location Rooms Search" at bounding box center [661, 329] width 1253 height 19
click at [230, 324] on span "Photos" at bounding box center [222, 331] width 63 height 14
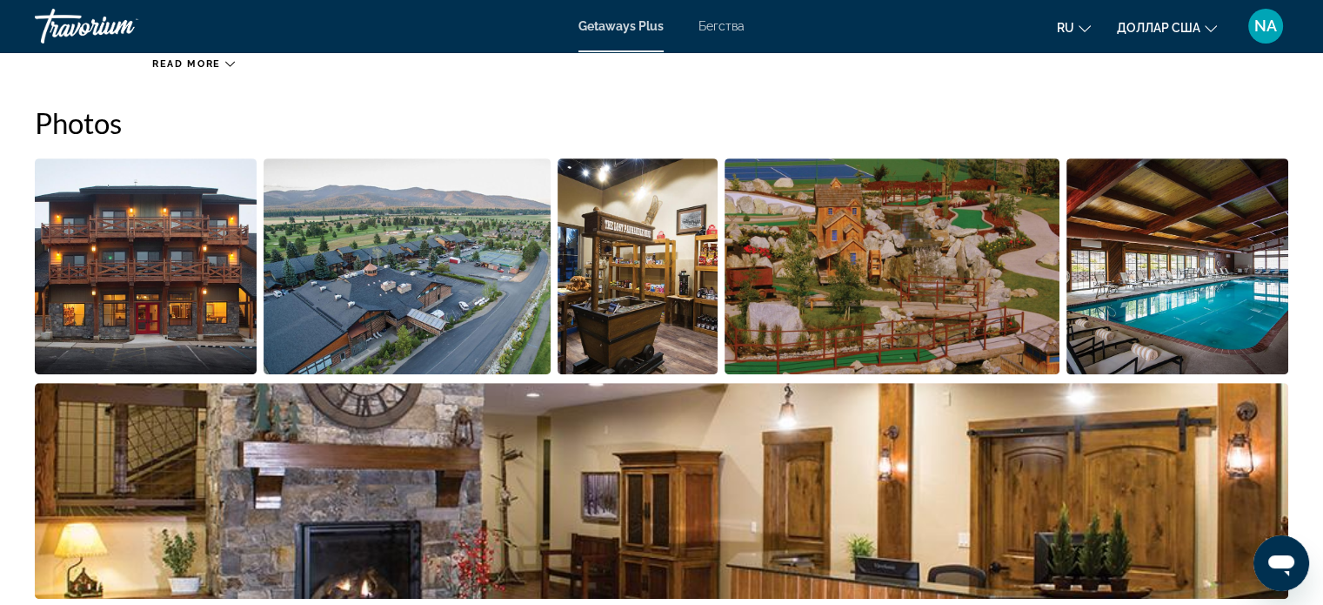
scroll to position [775, 0]
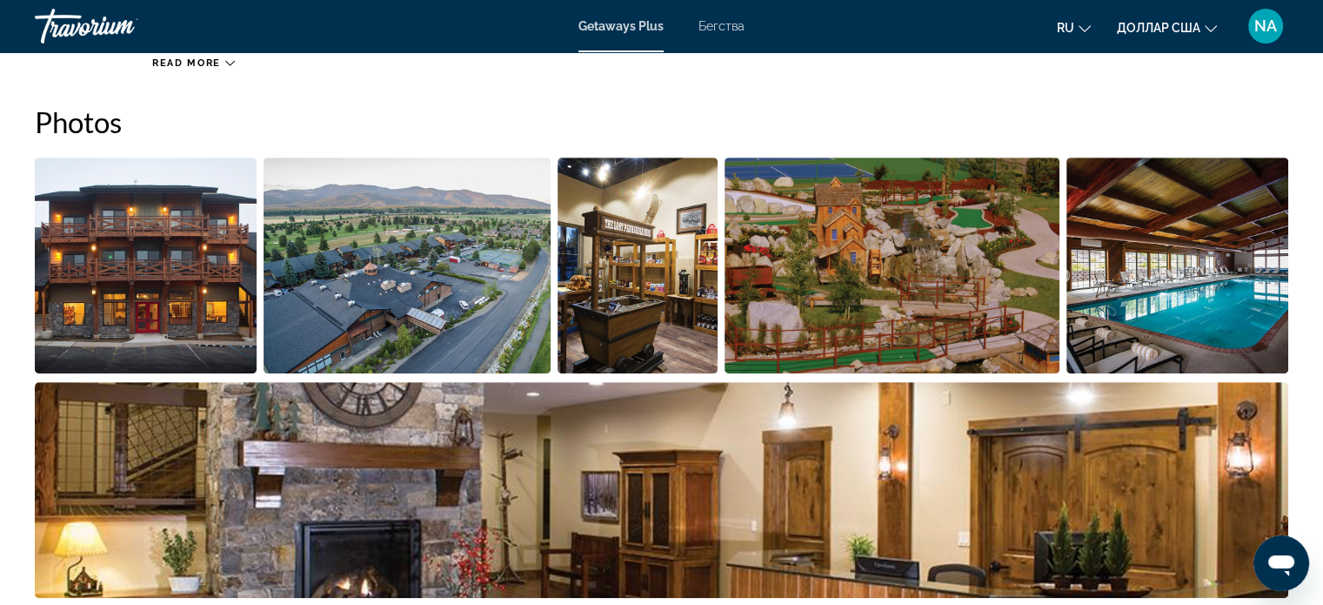
click at [212, 291] on img "Open full-screen image slider" at bounding box center [146, 265] width 222 height 216
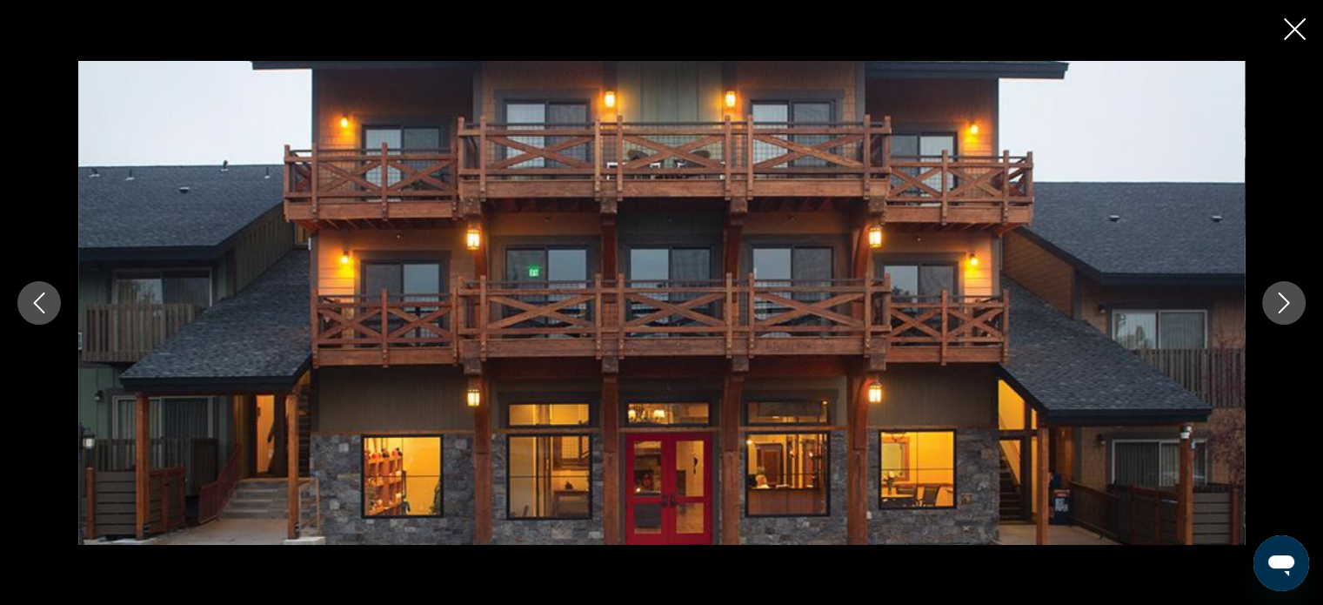
click at [1280, 299] on icon "Next image" at bounding box center [1283, 302] width 21 height 21
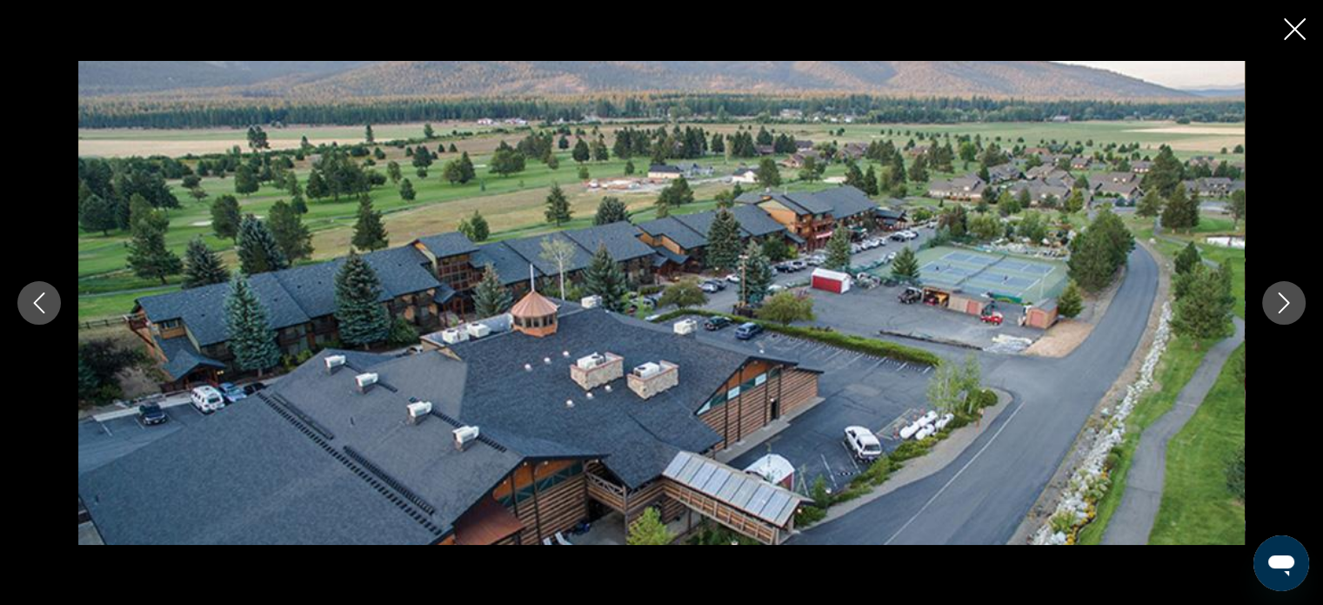
click at [1280, 299] on icon "Next image" at bounding box center [1283, 302] width 21 height 21
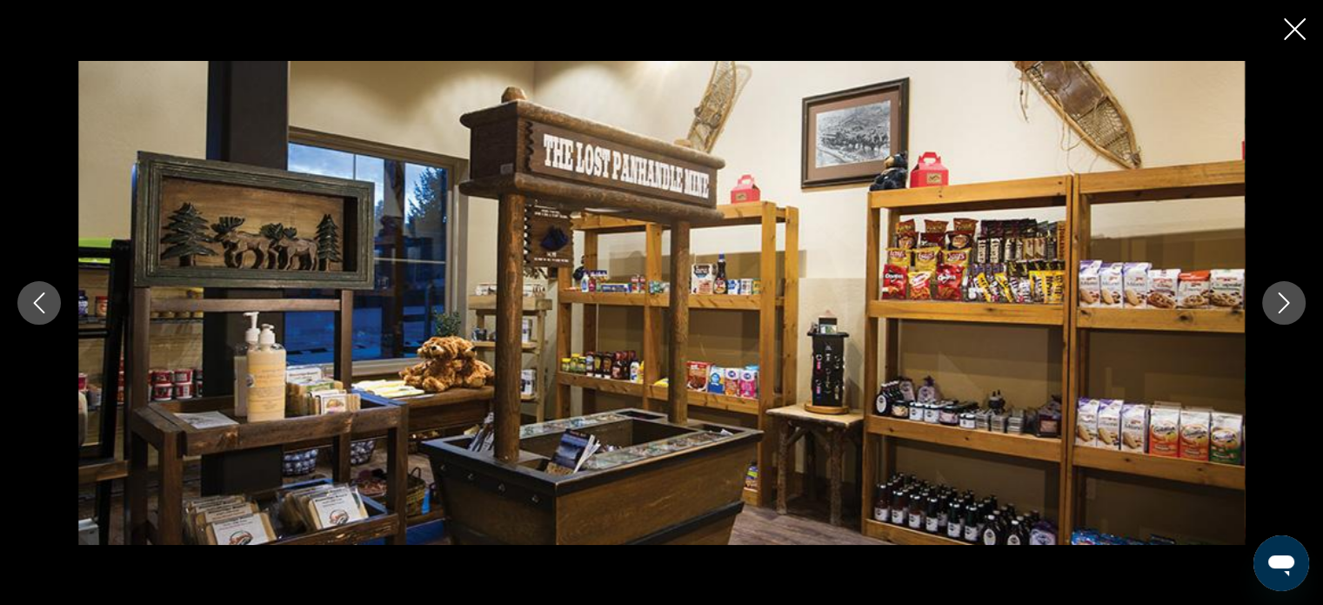
click at [1280, 299] on icon "Next image" at bounding box center [1283, 302] width 21 height 21
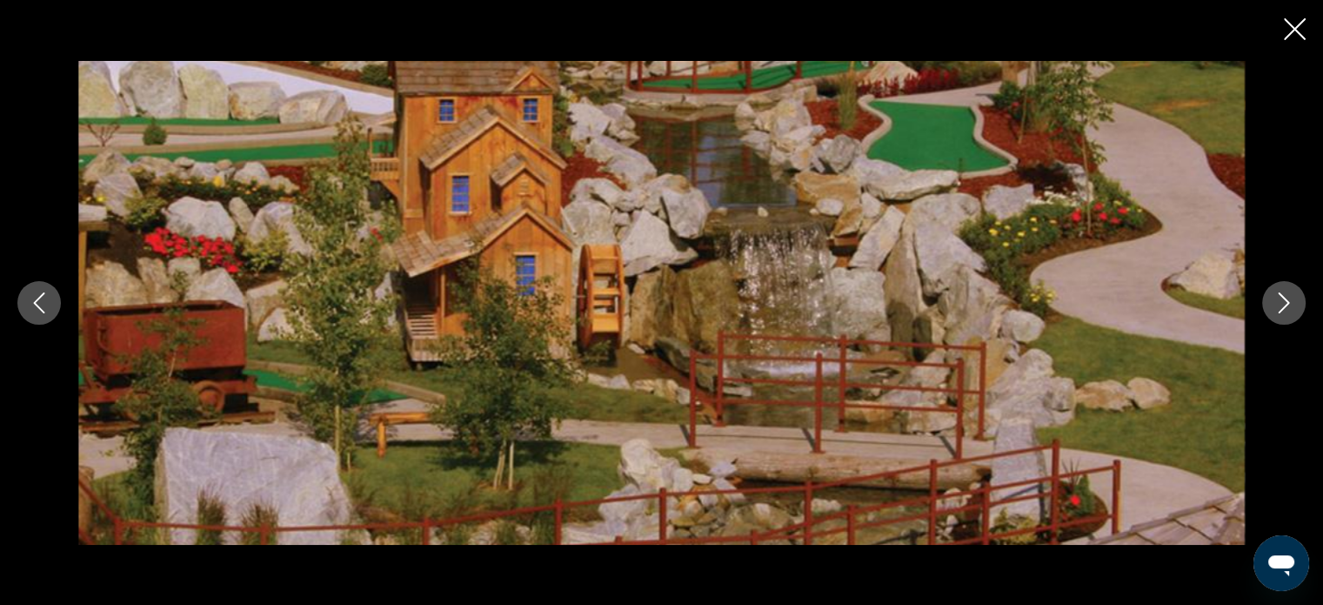
click at [1280, 299] on icon "Next image" at bounding box center [1283, 302] width 21 height 21
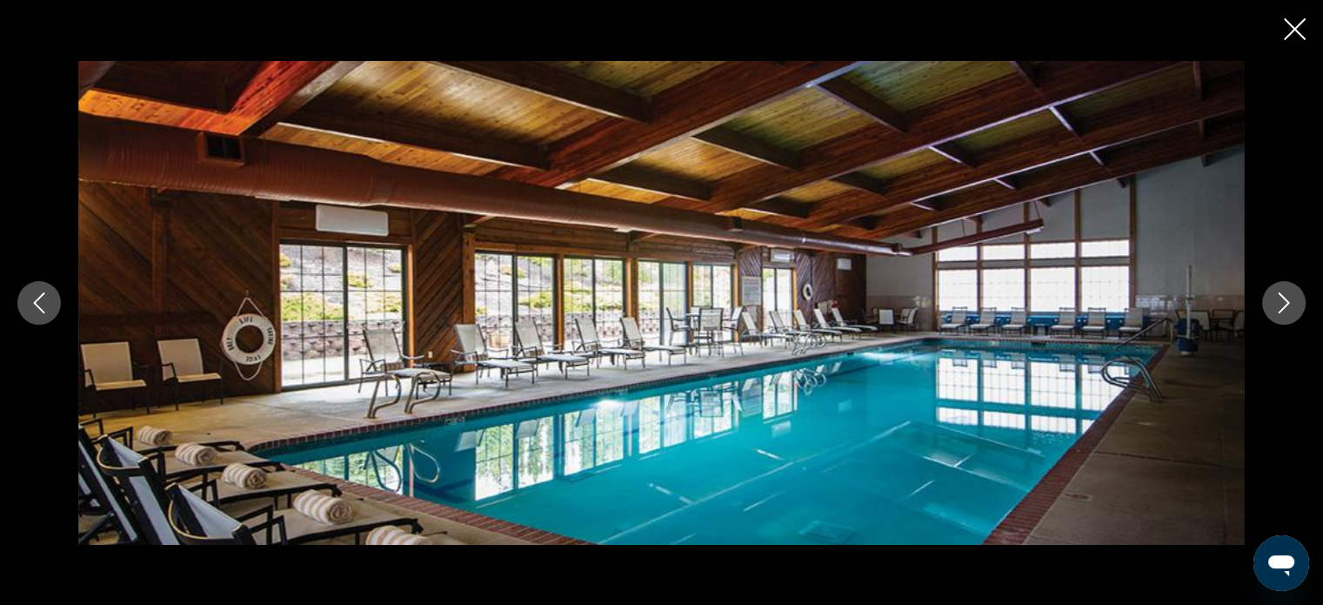
click at [1280, 299] on icon "Next image" at bounding box center [1283, 302] width 21 height 21
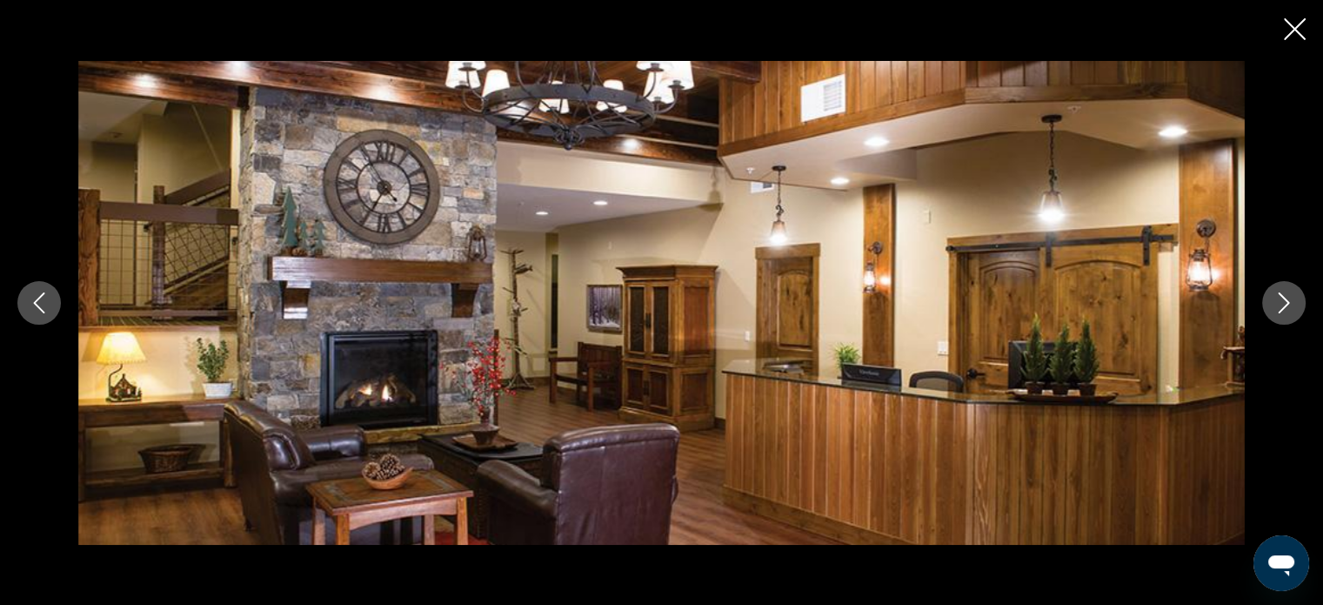
click at [1280, 299] on icon "Next image" at bounding box center [1283, 302] width 21 height 21
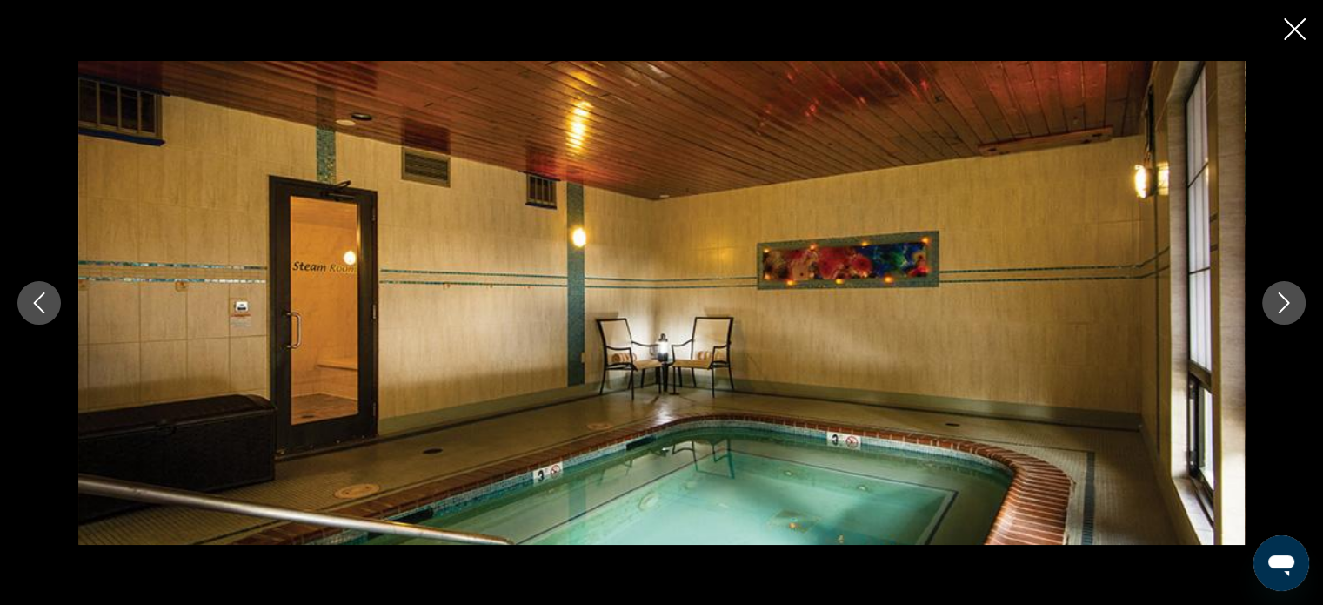
click at [1280, 299] on icon "Next image" at bounding box center [1283, 302] width 21 height 21
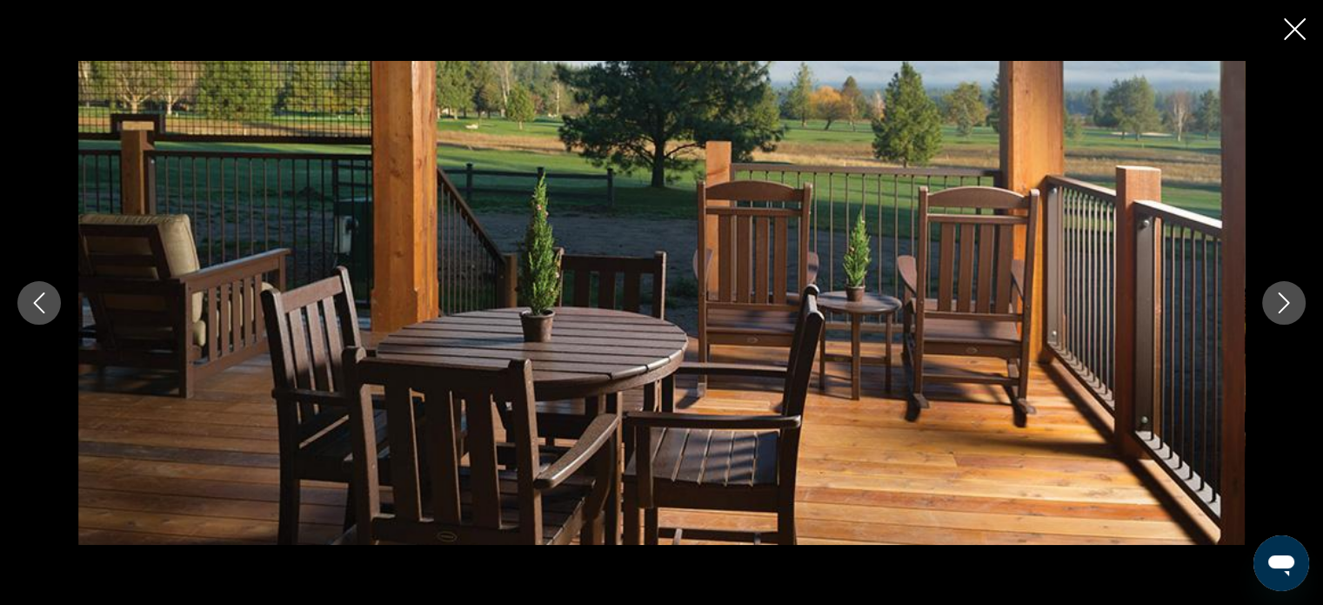
click at [1280, 299] on icon "Next image" at bounding box center [1283, 302] width 21 height 21
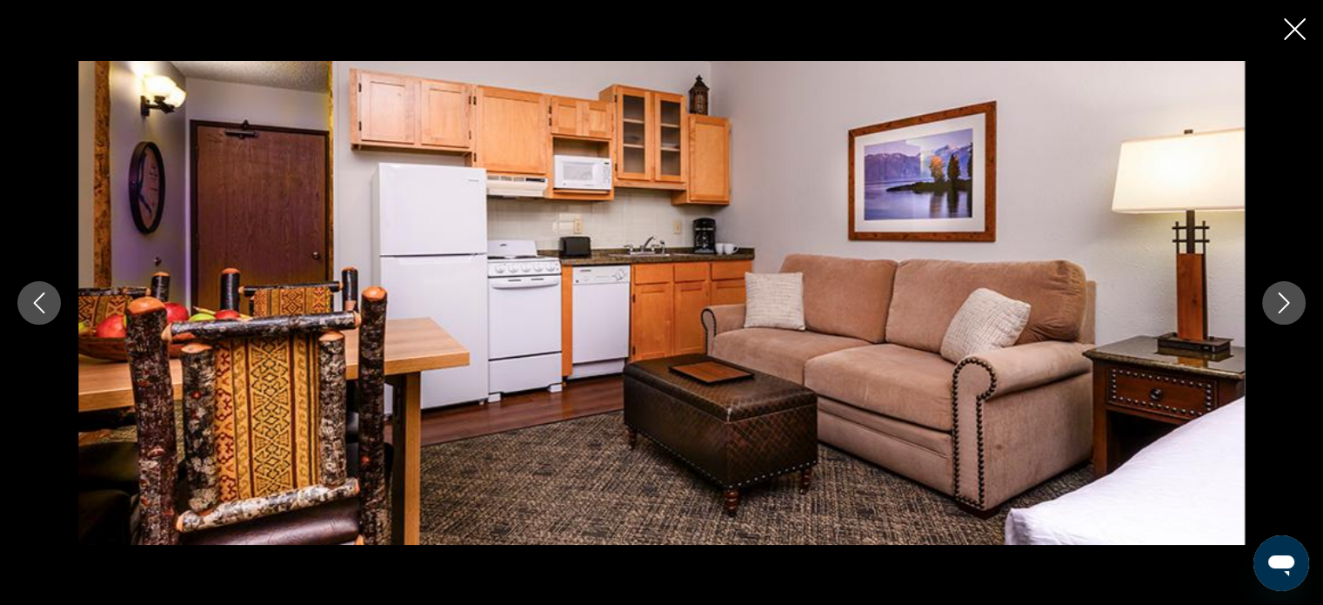
click at [1280, 299] on icon "Next image" at bounding box center [1283, 302] width 21 height 21
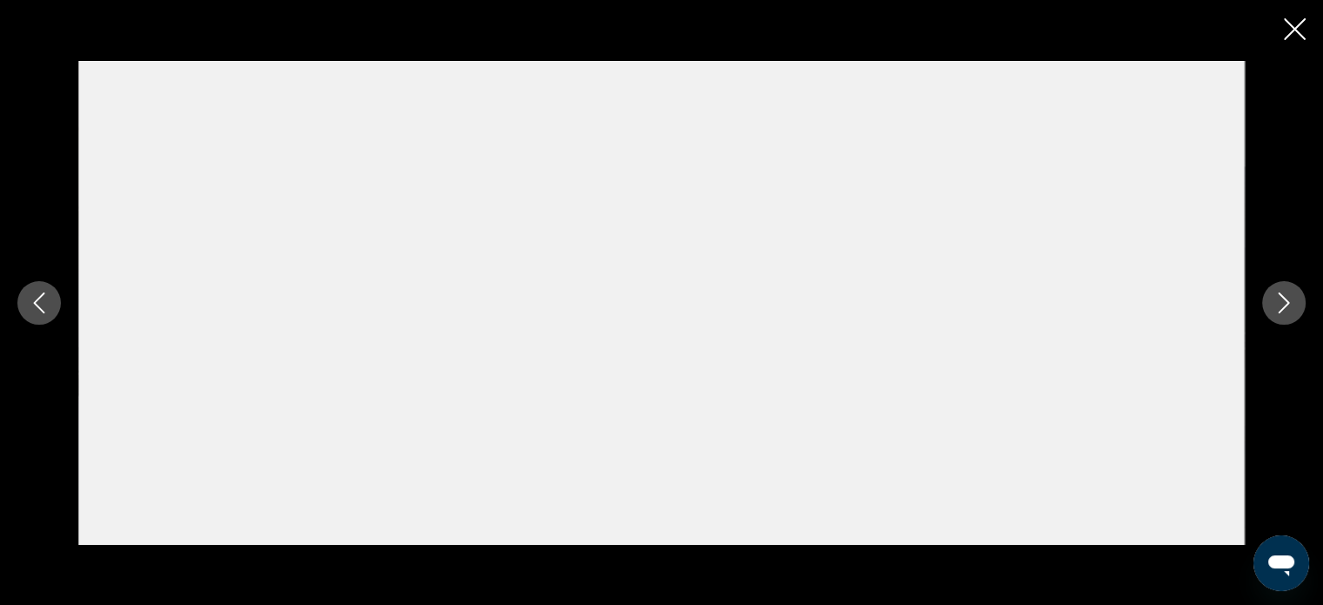
drag, startPoint x: 1298, startPoint y: 37, endPoint x: 1285, endPoint y: 20, distance: 21.1
click at [1285, 20] on div "prev next" at bounding box center [661, 302] width 1323 height 605
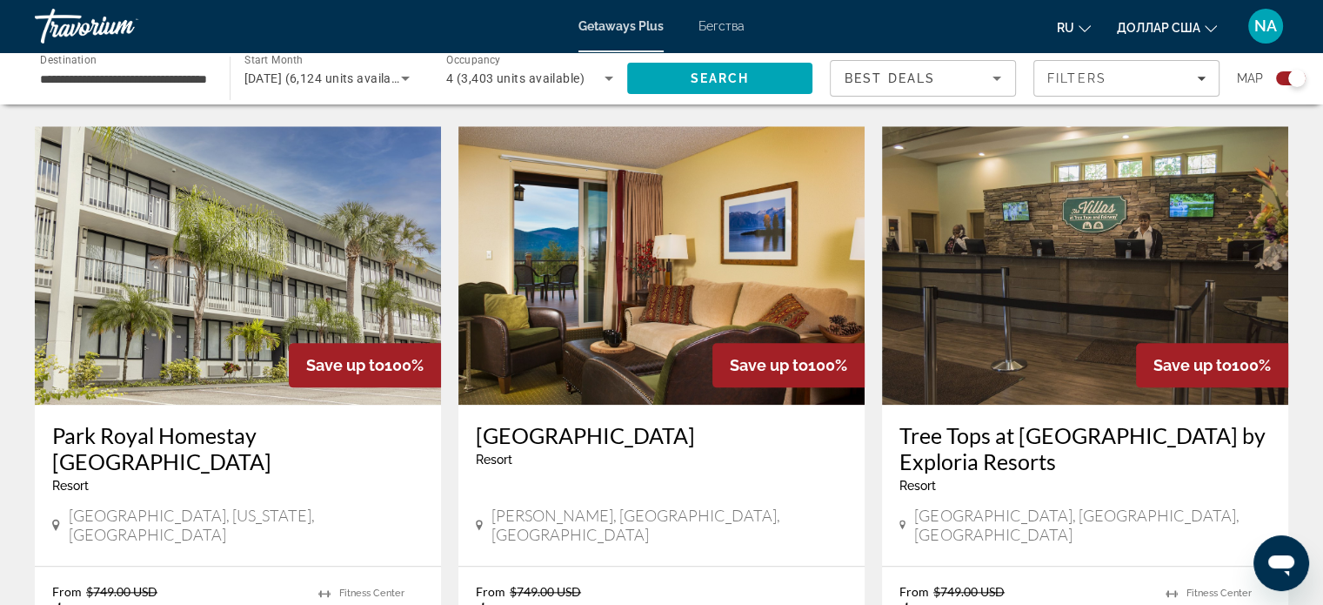
scroll to position [1877, 0]
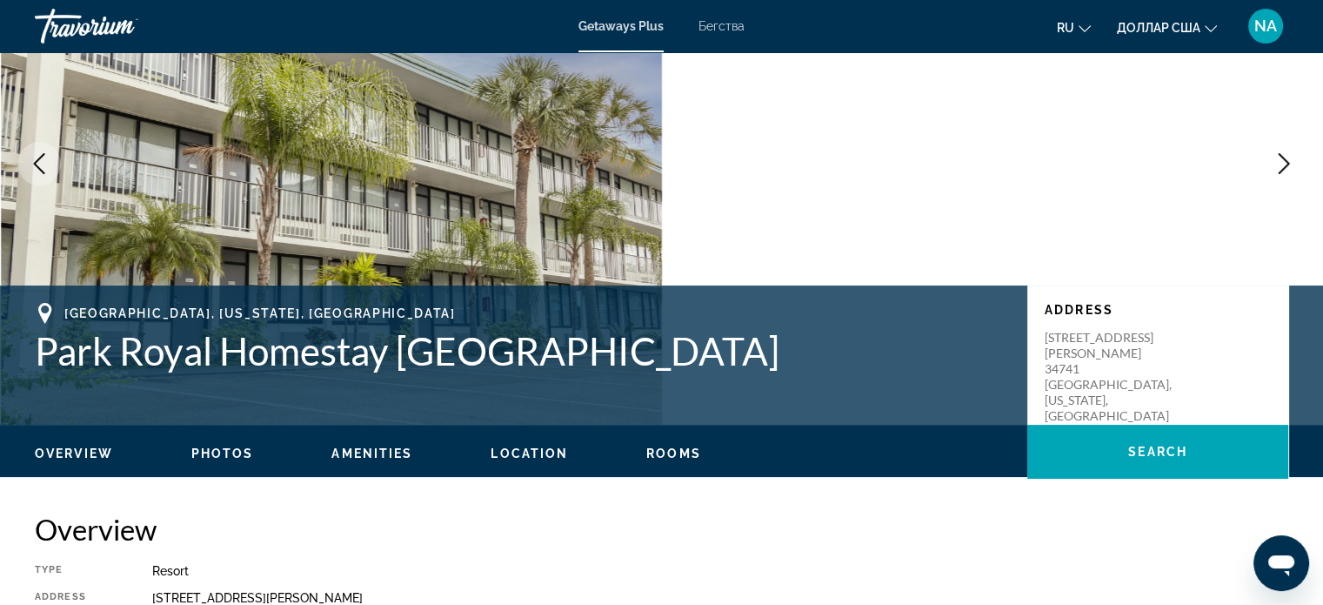
scroll to position [165, 0]
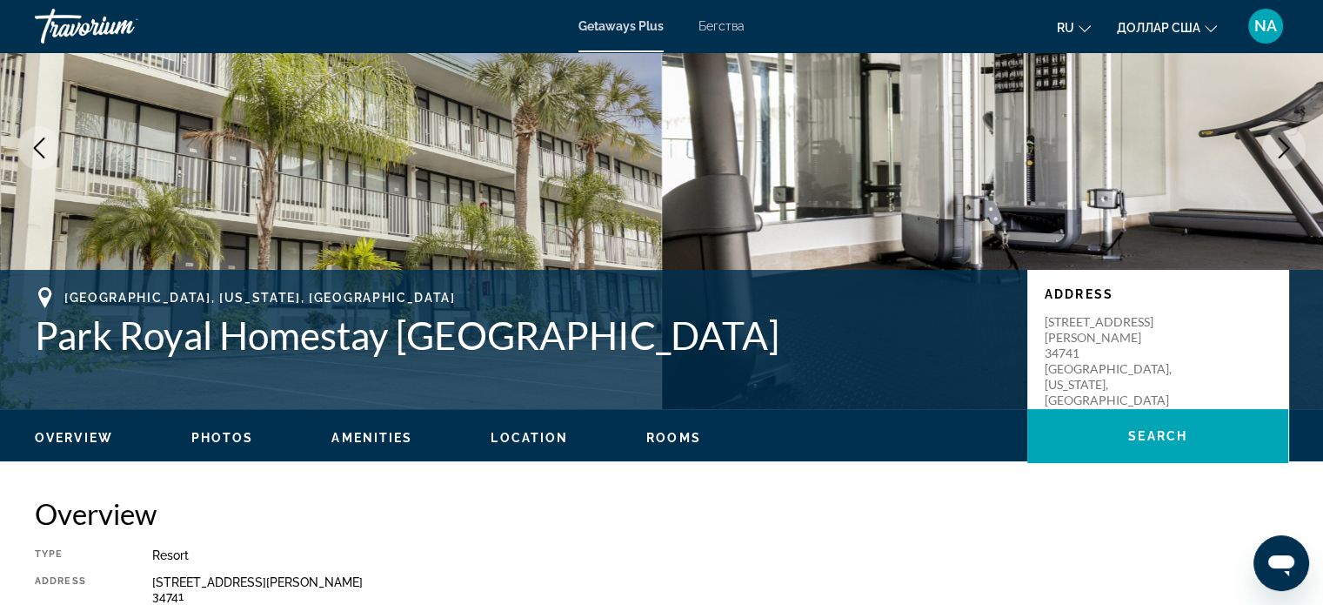
click at [515, 434] on span "Location" at bounding box center [529, 438] width 77 height 14
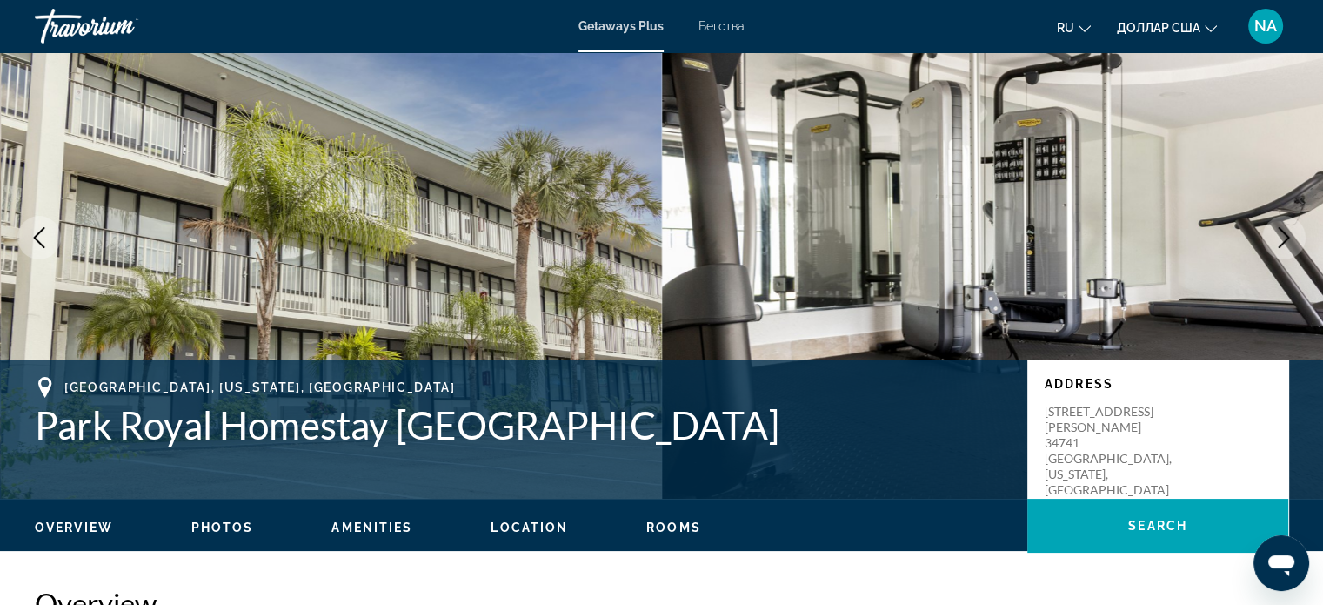
scroll to position [86, 0]
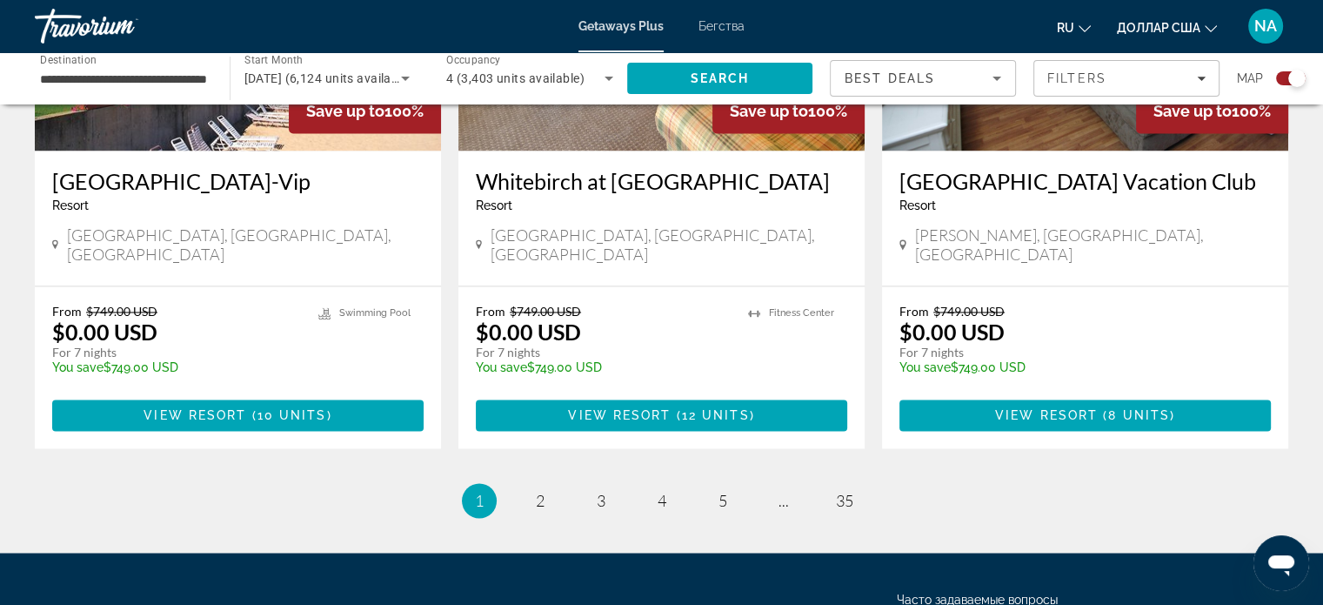
scroll to position [2769, 0]
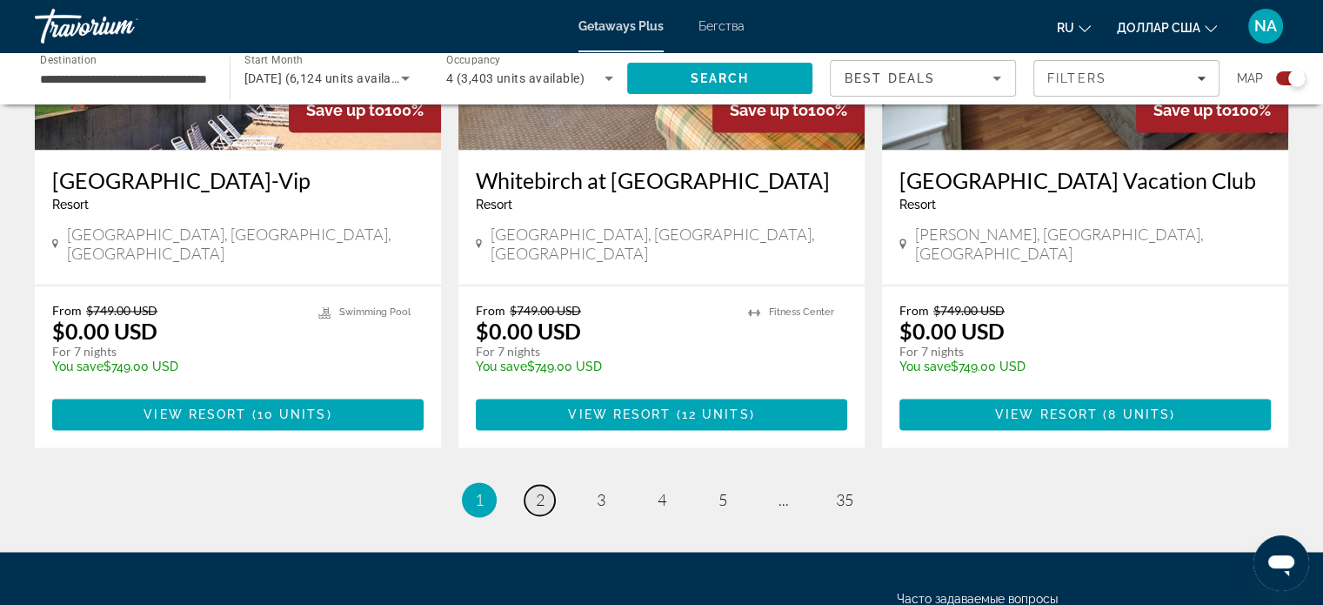
click at [541, 484] on link "page 2" at bounding box center [539, 499] width 30 height 30
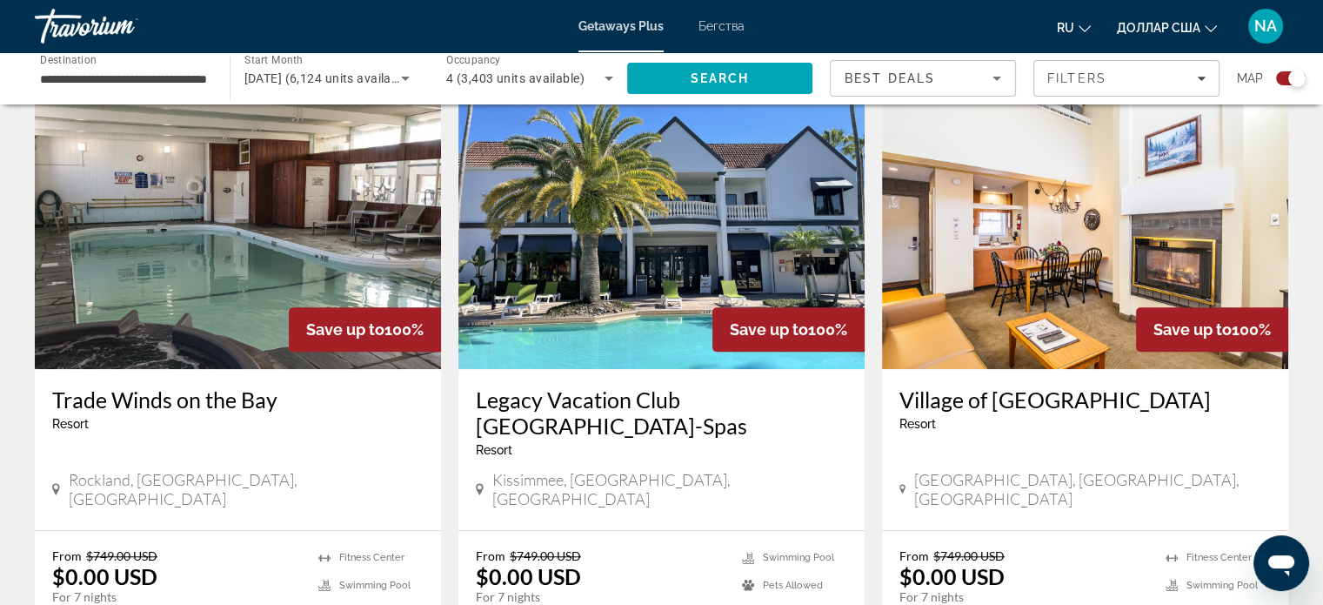
scroll to position [1223, 0]
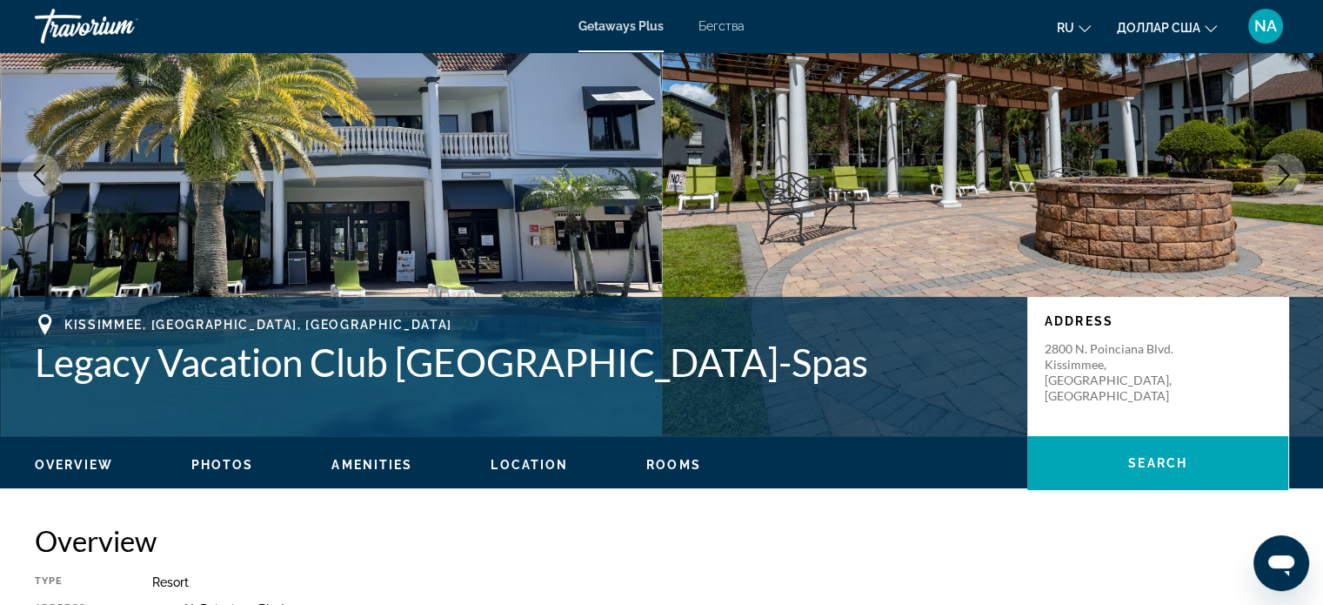
scroll to position [137, 0]
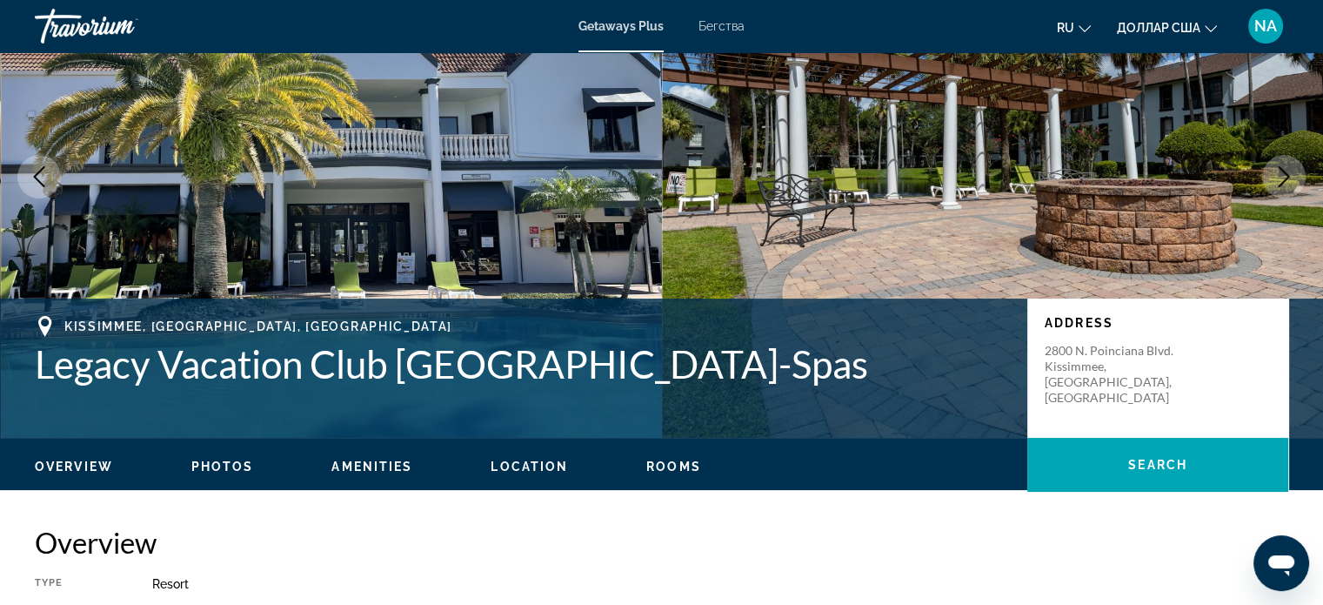
click at [522, 459] on span "Location" at bounding box center [529, 466] width 77 height 14
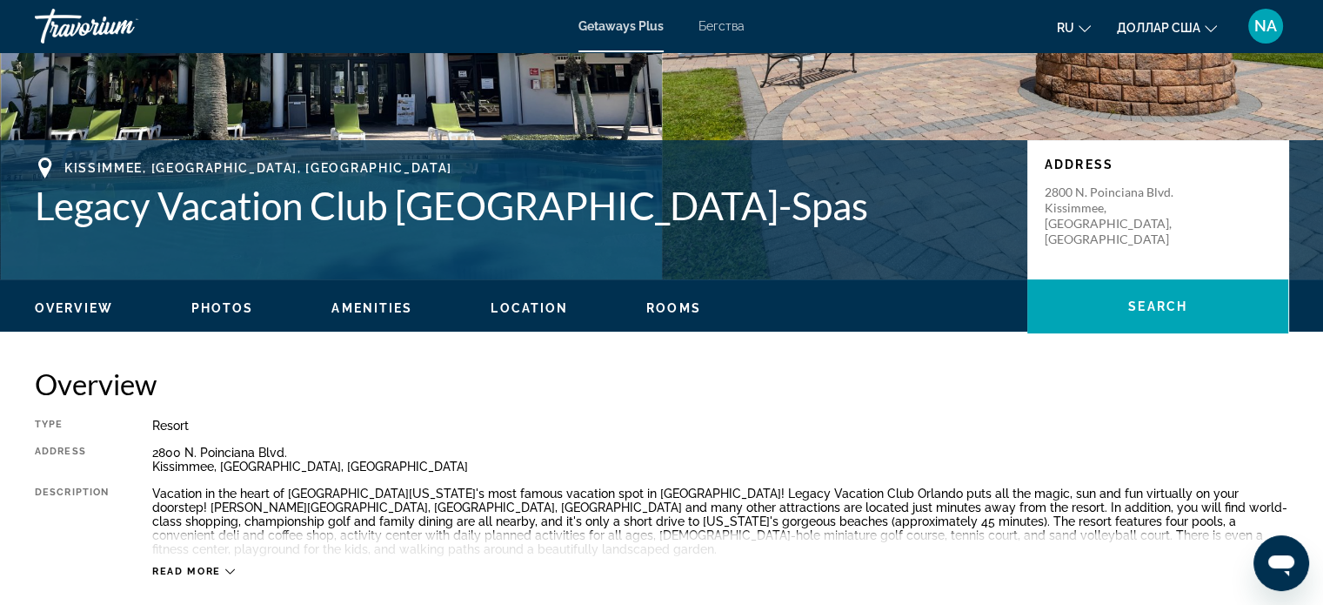
scroll to position [296, 0]
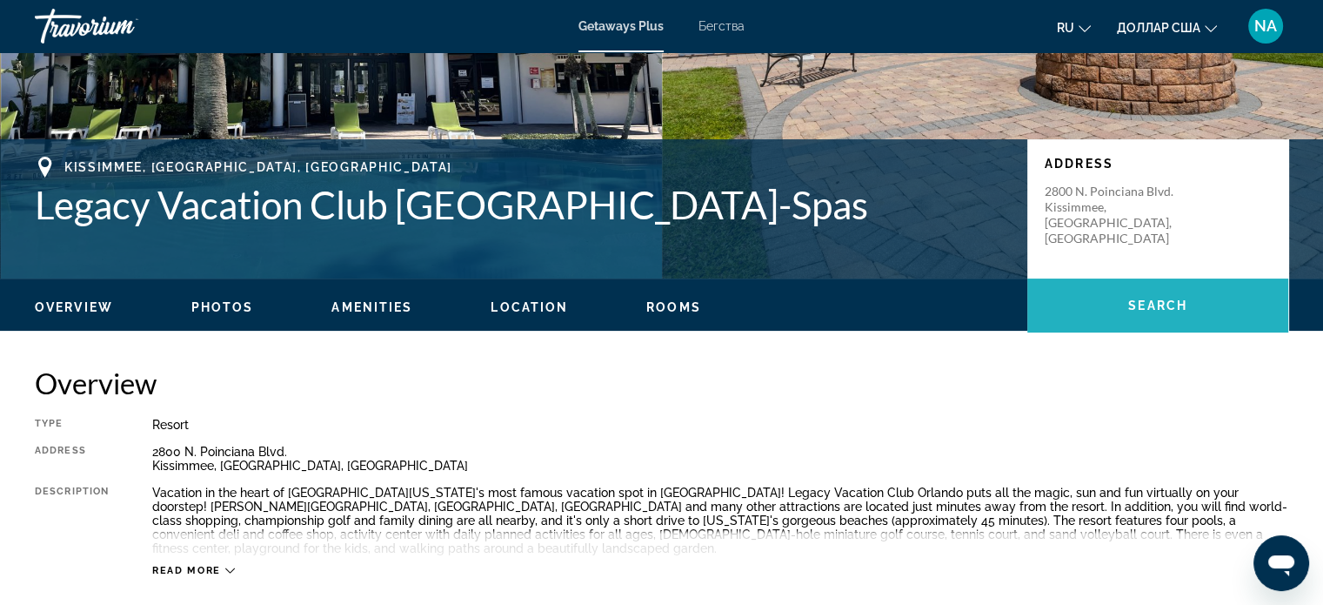
click at [1091, 281] on span "Основное содержание" at bounding box center [1157, 305] width 261 height 54
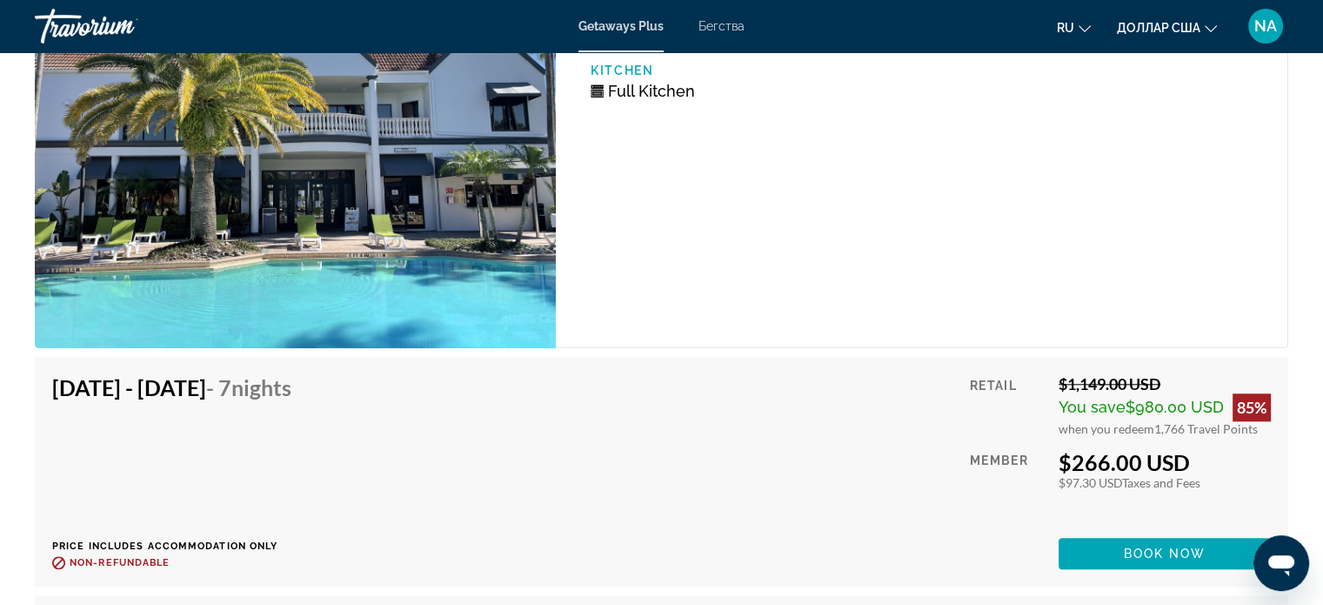
scroll to position [8121, 0]
click at [1091, 280] on div "3 Bedroom Unit (Full Kitchen) Bedrooms 3 Max Occupancy 10 Kitchen Full Kitchen" at bounding box center [922, 149] width 732 height 397
click at [1141, 546] on span "Book now" at bounding box center [1165, 553] width 83 height 14
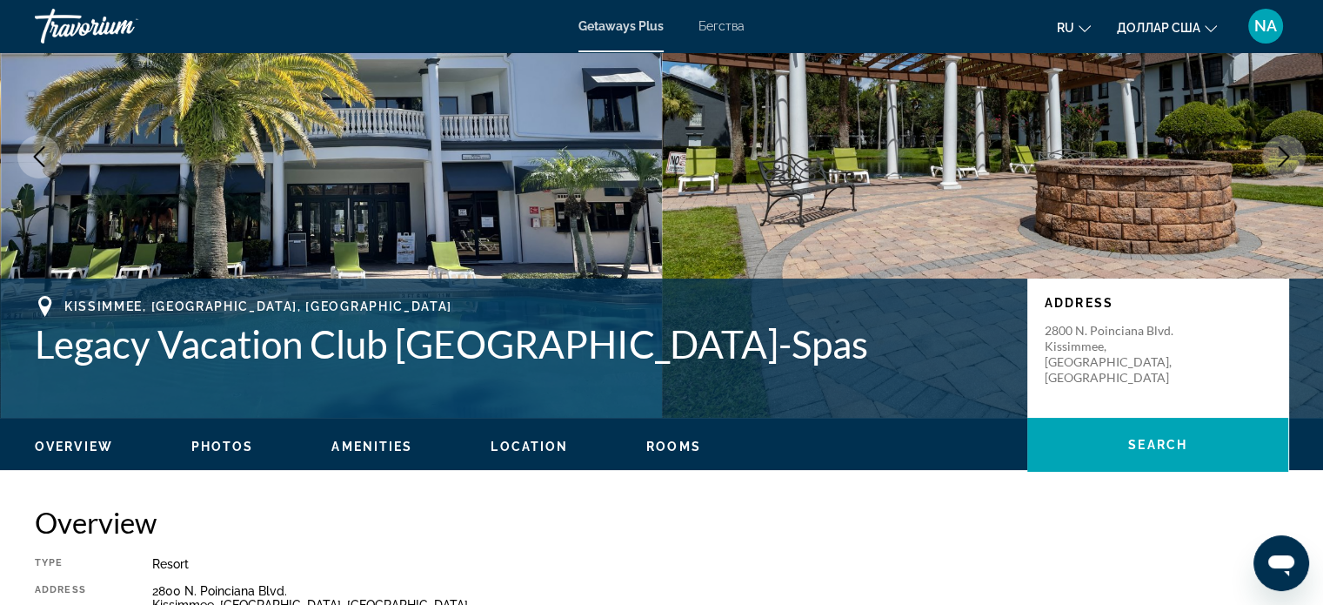
scroll to position [156, 0]
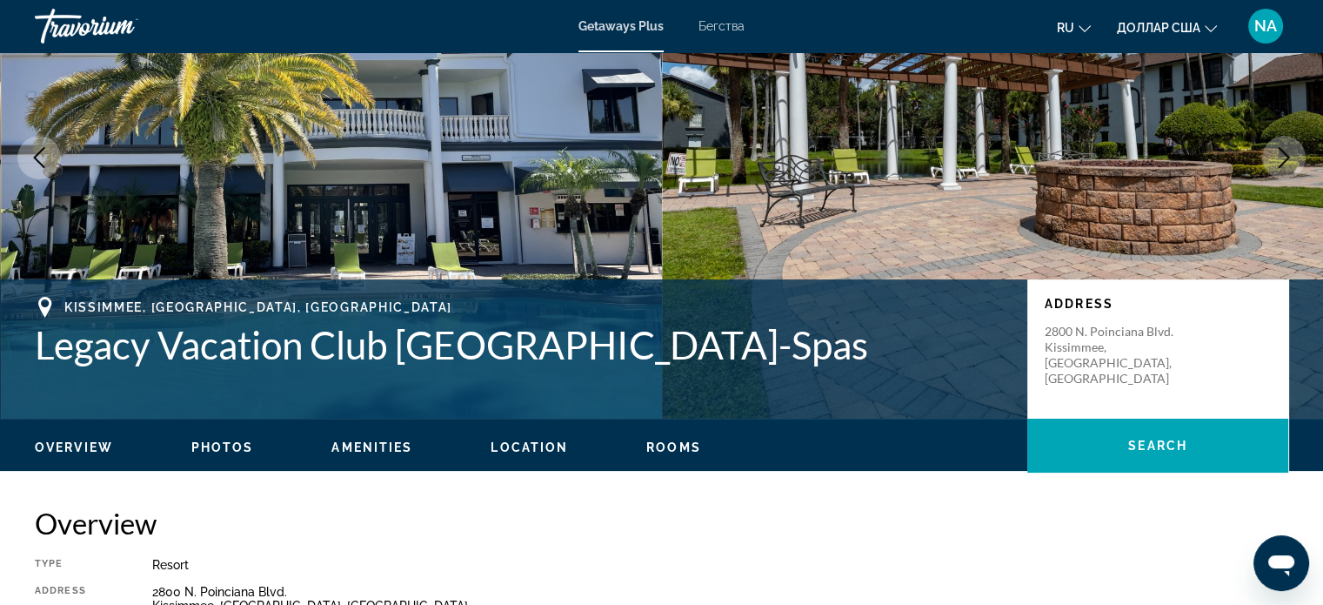
click at [218, 444] on span "Photos" at bounding box center [222, 447] width 63 height 14
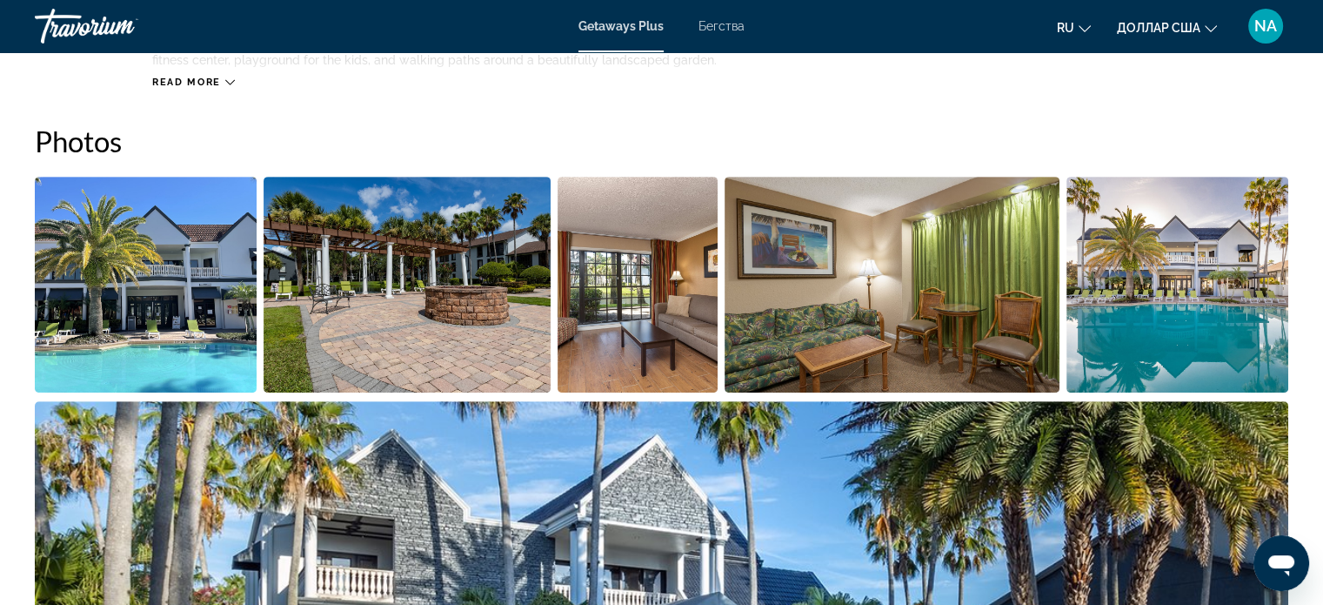
scroll to position [789, 0]
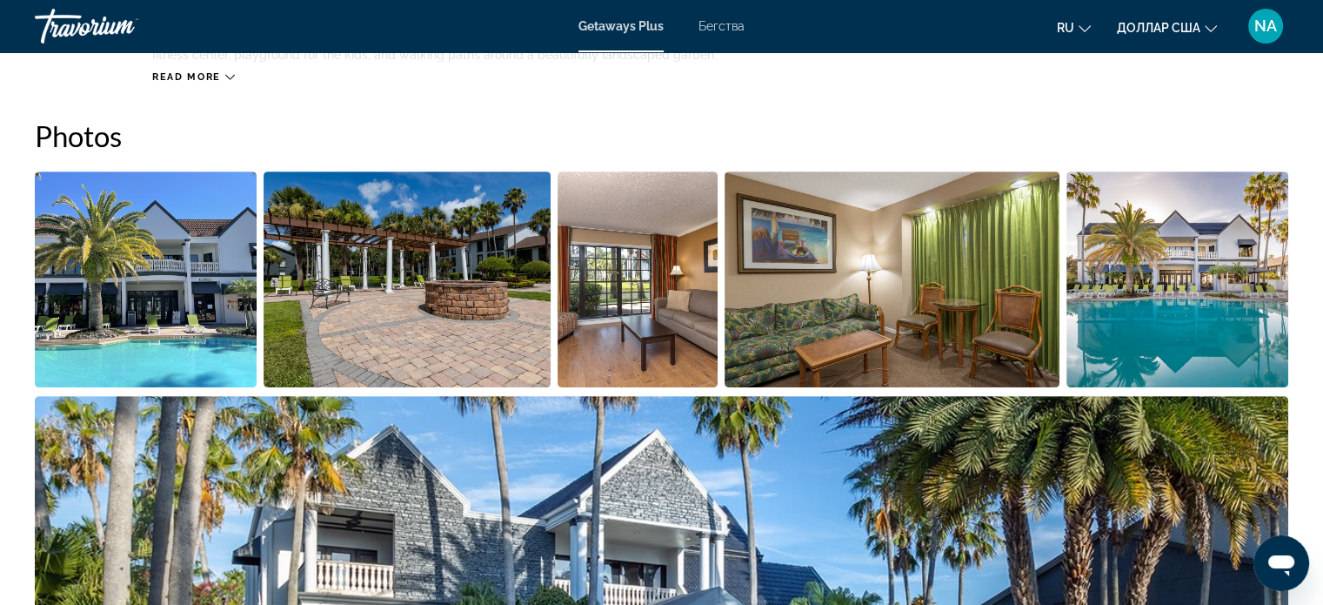
click at [202, 277] on img "Open full-screen image slider" at bounding box center [146, 279] width 222 height 216
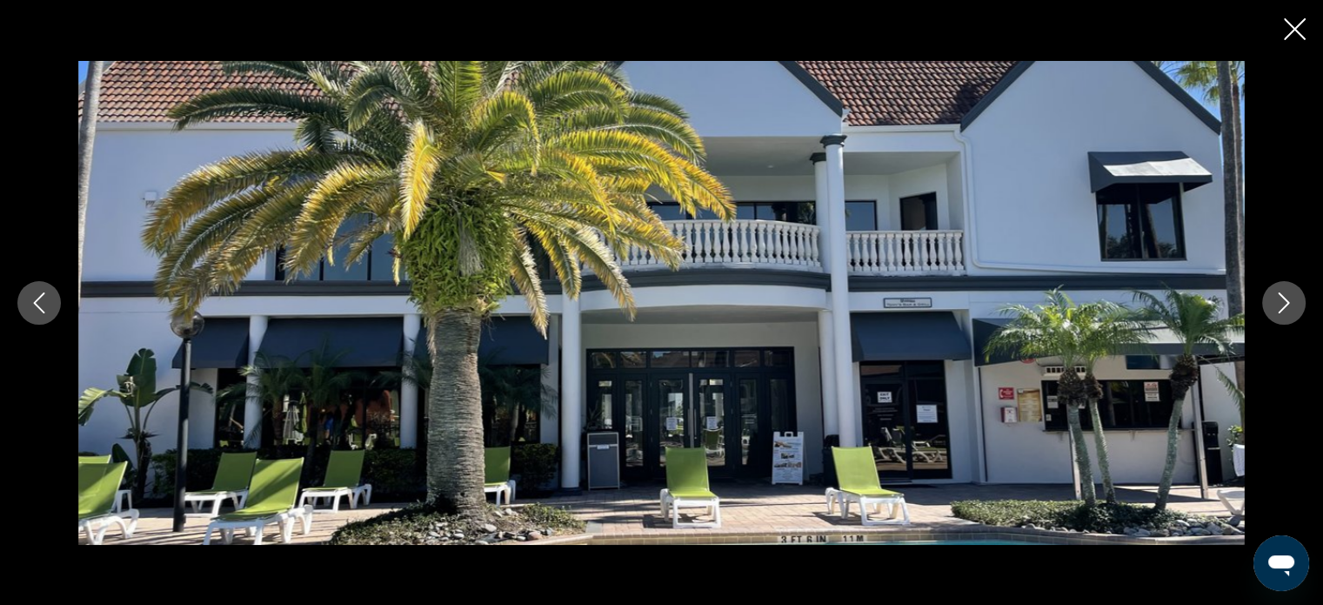
click at [1274, 305] on icon "Next image" at bounding box center [1283, 302] width 21 height 21
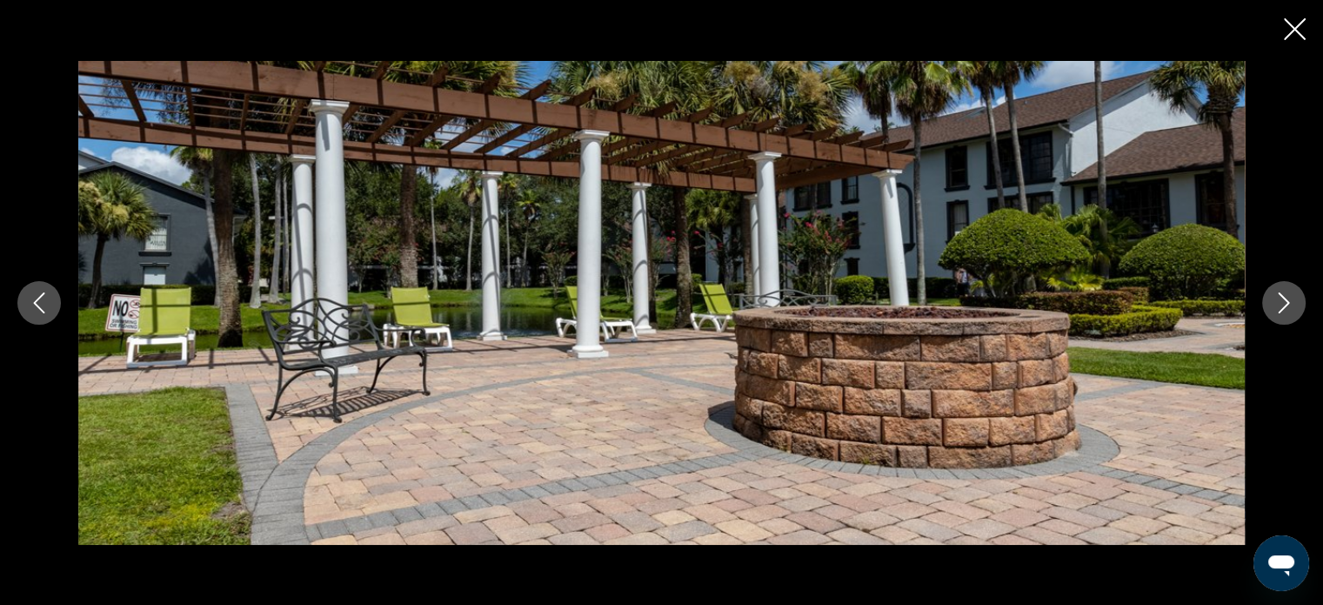
click at [1274, 305] on icon "Next image" at bounding box center [1283, 302] width 21 height 21
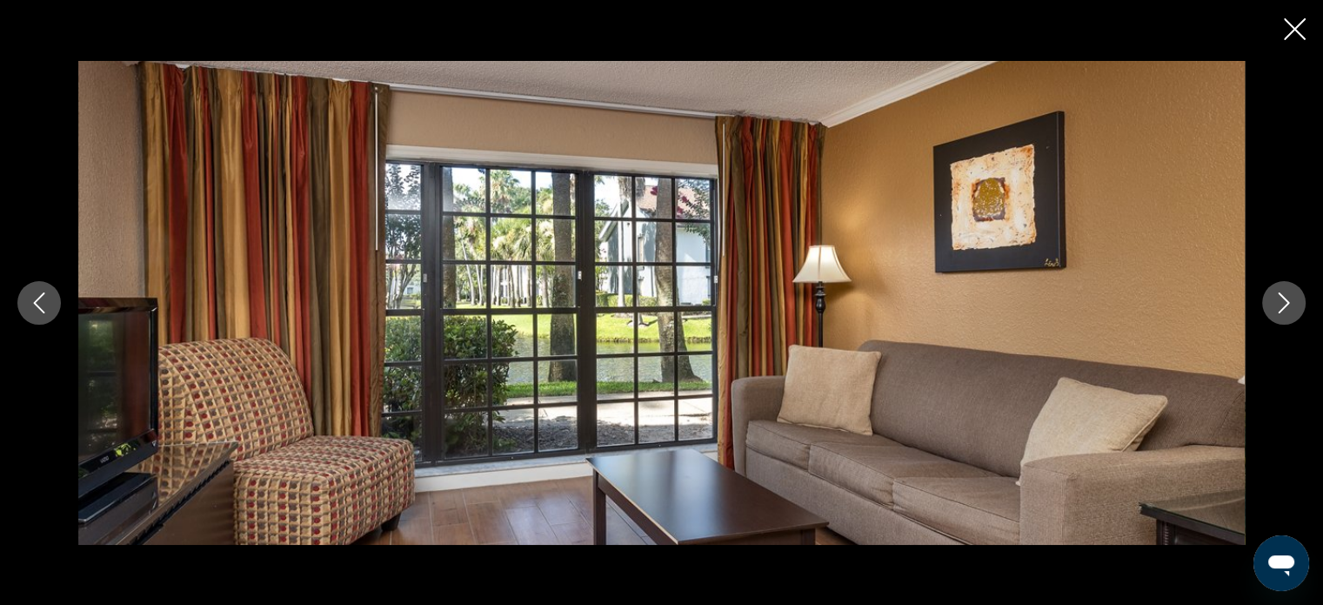
click at [1274, 305] on icon "Next image" at bounding box center [1283, 302] width 21 height 21
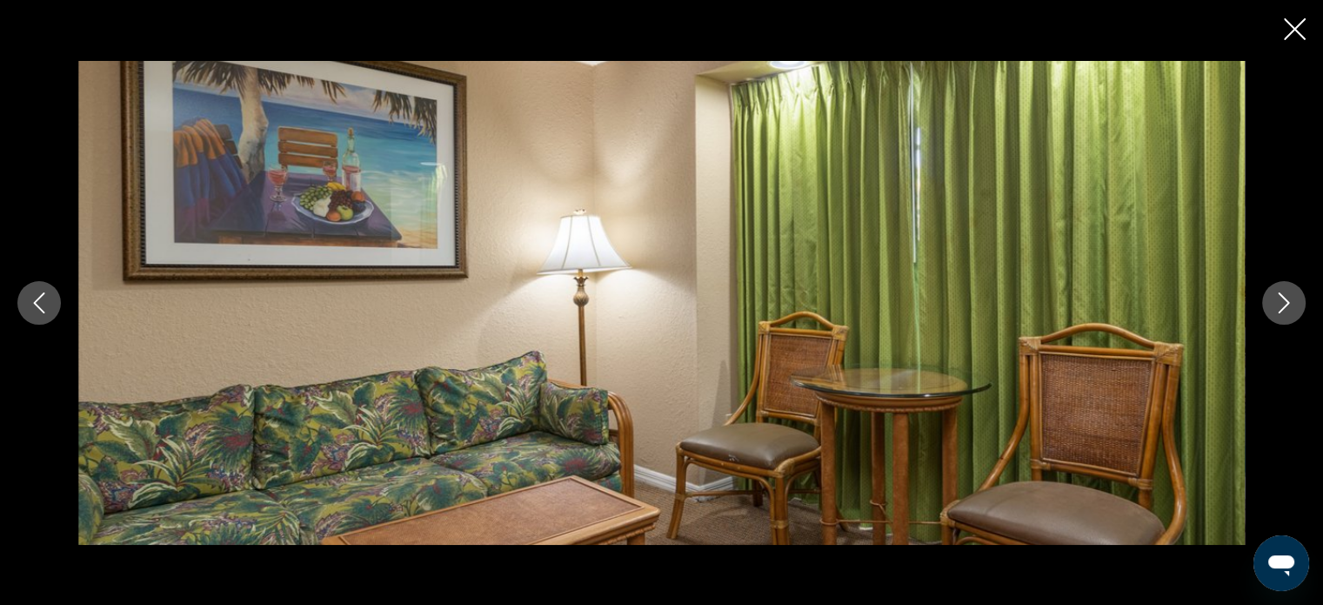
click at [1274, 305] on icon "Next image" at bounding box center [1283, 302] width 21 height 21
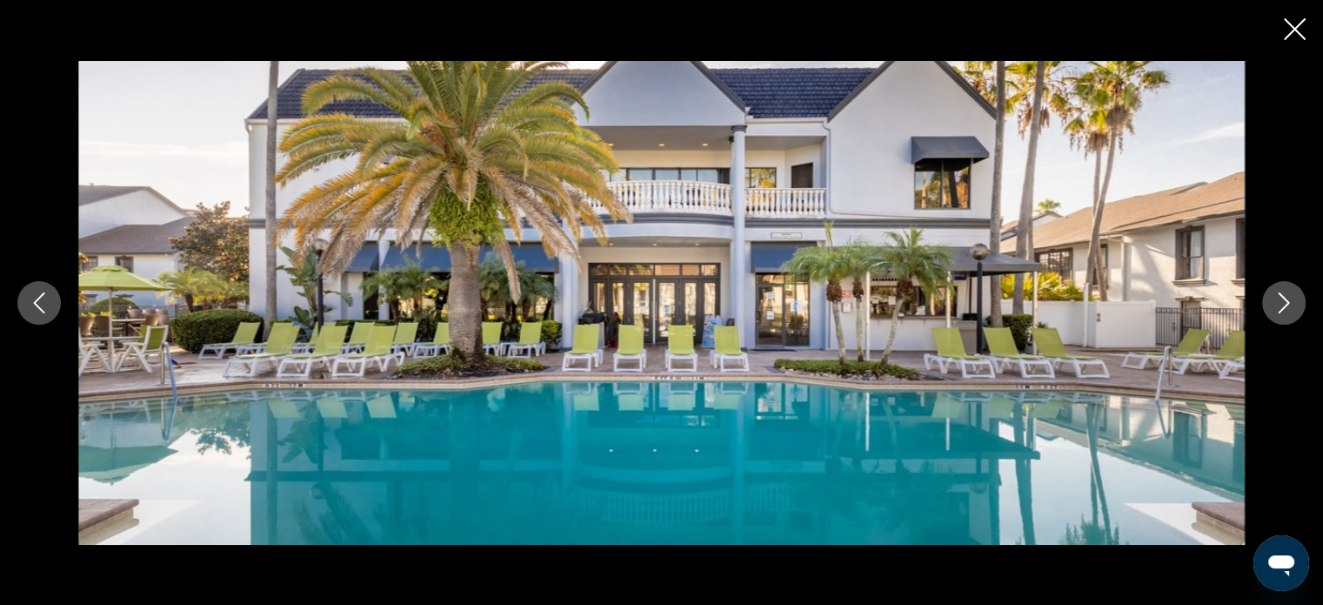
click at [1274, 305] on icon "Next image" at bounding box center [1283, 302] width 21 height 21
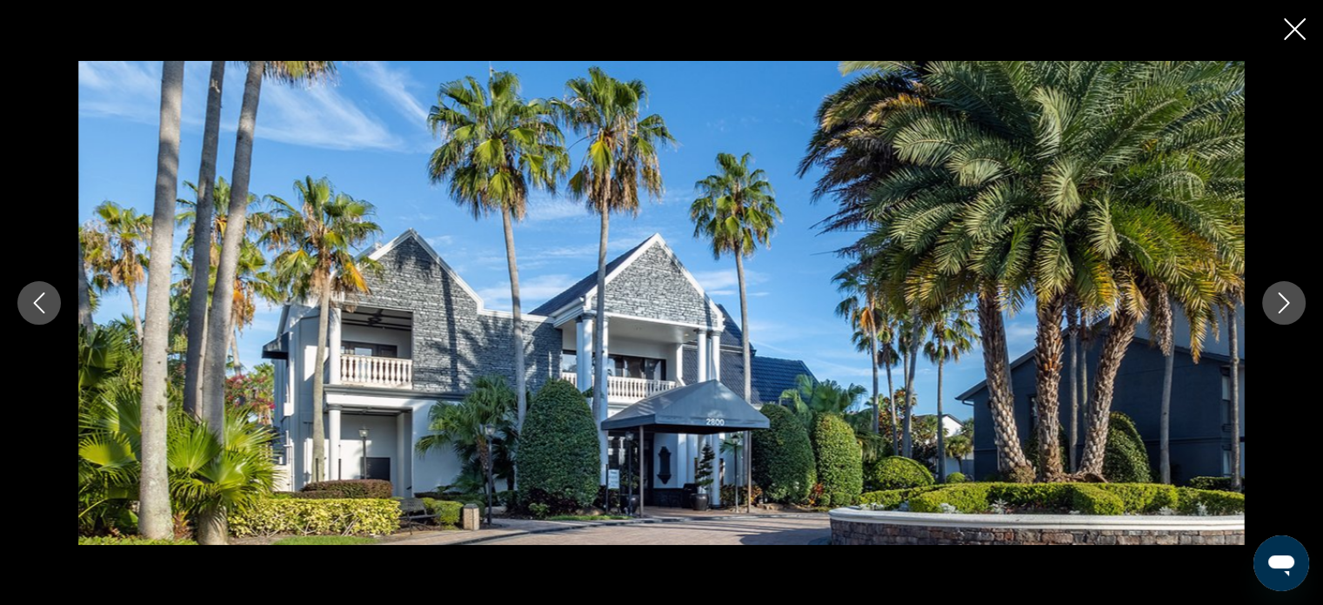
click at [1274, 305] on icon "Next image" at bounding box center [1283, 302] width 21 height 21
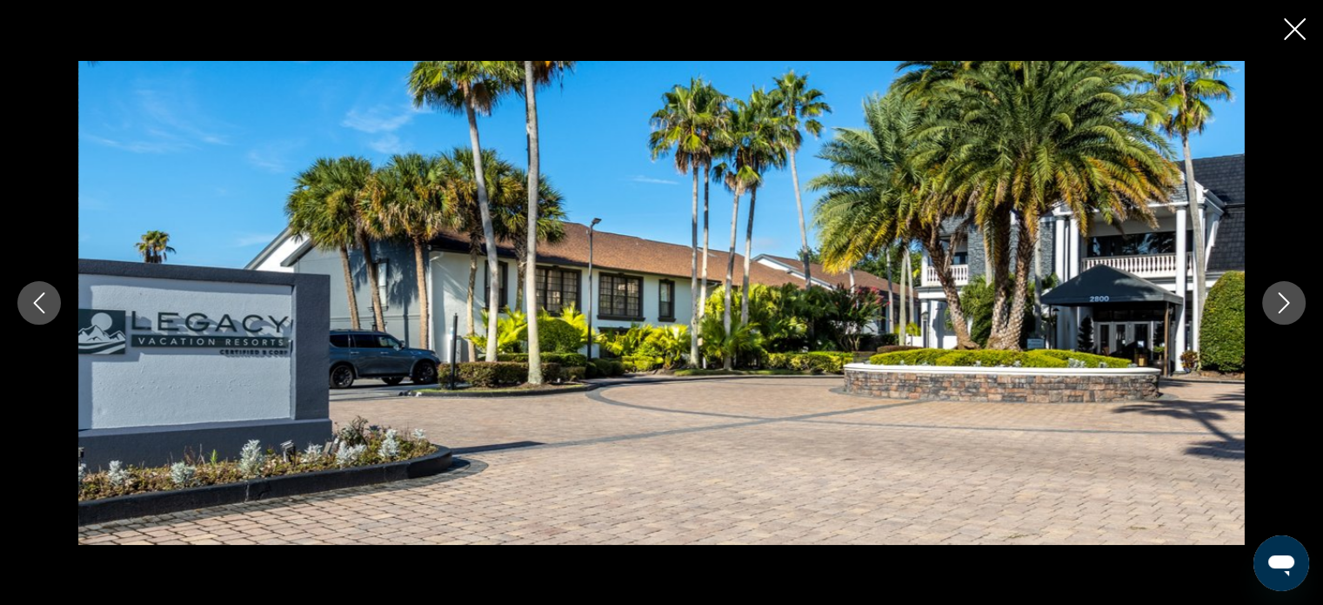
click at [1274, 305] on icon "Next image" at bounding box center [1283, 302] width 21 height 21
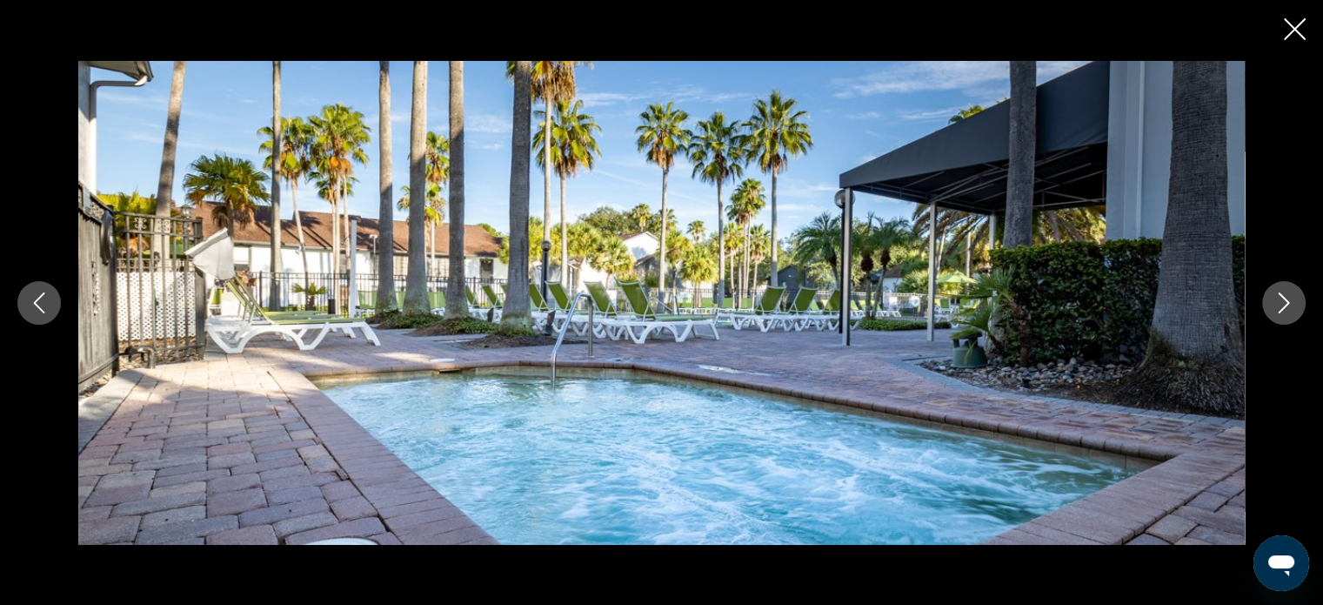
click at [1274, 305] on icon "Next image" at bounding box center [1283, 302] width 21 height 21
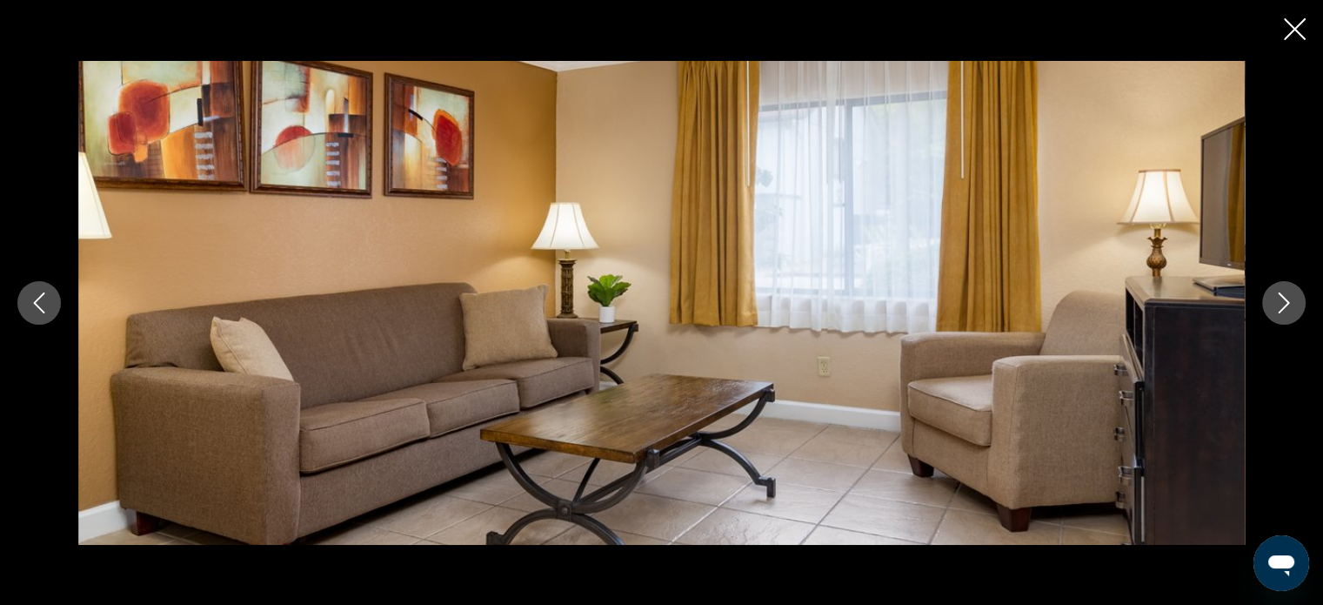
click at [1274, 305] on icon "Next image" at bounding box center [1283, 302] width 21 height 21
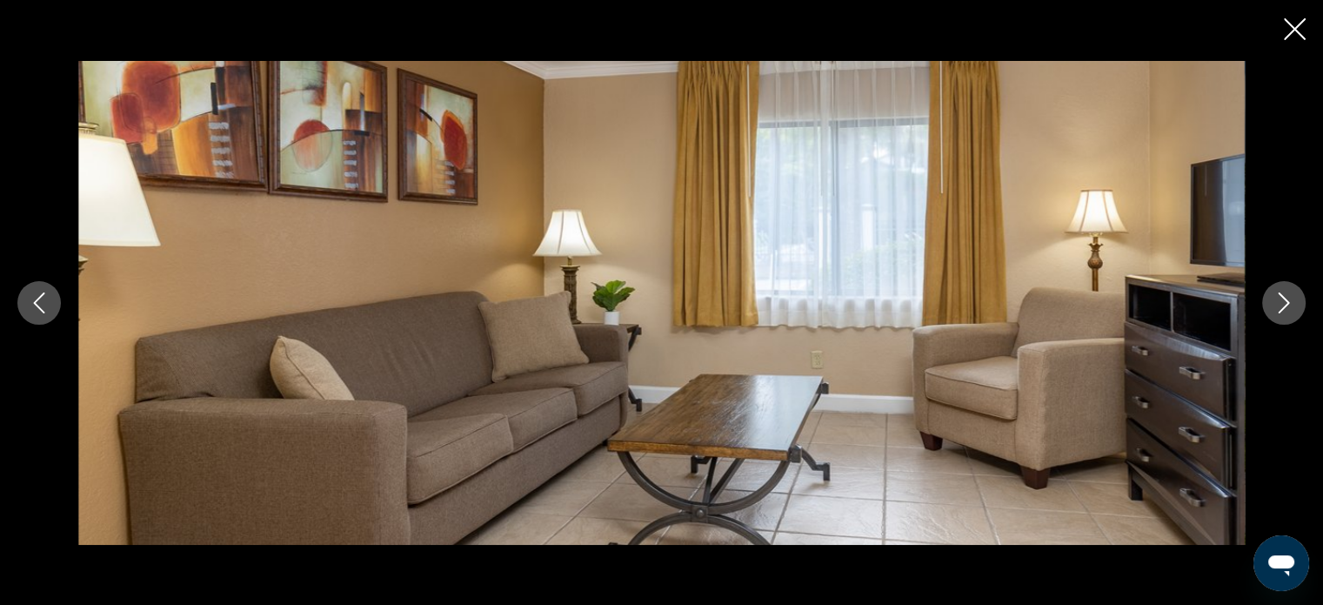
click at [1274, 305] on icon "Next image" at bounding box center [1283, 302] width 21 height 21
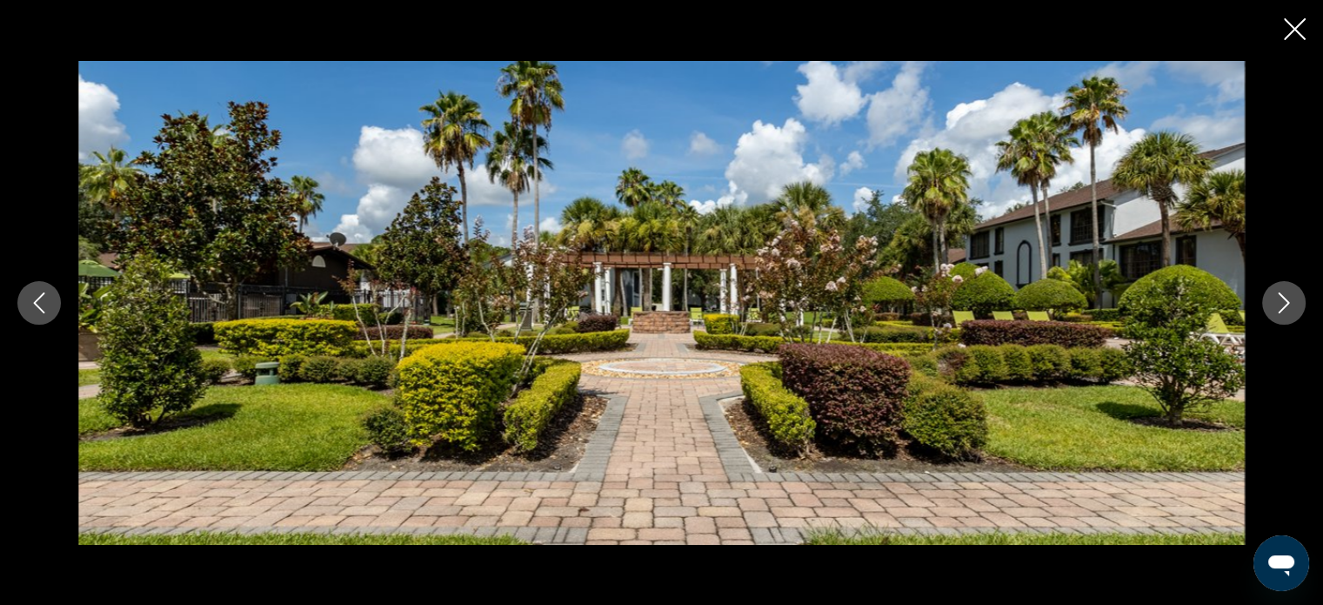
click at [1274, 305] on icon "Next image" at bounding box center [1283, 302] width 21 height 21
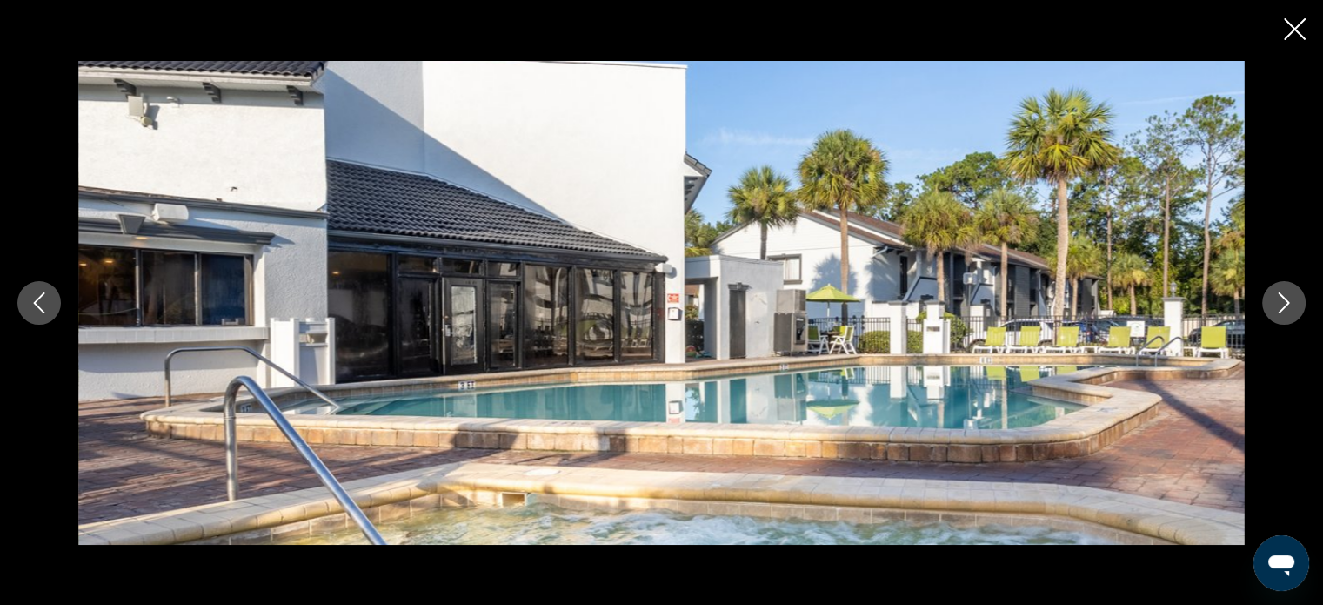
click at [1274, 305] on icon "Next image" at bounding box center [1283, 302] width 21 height 21
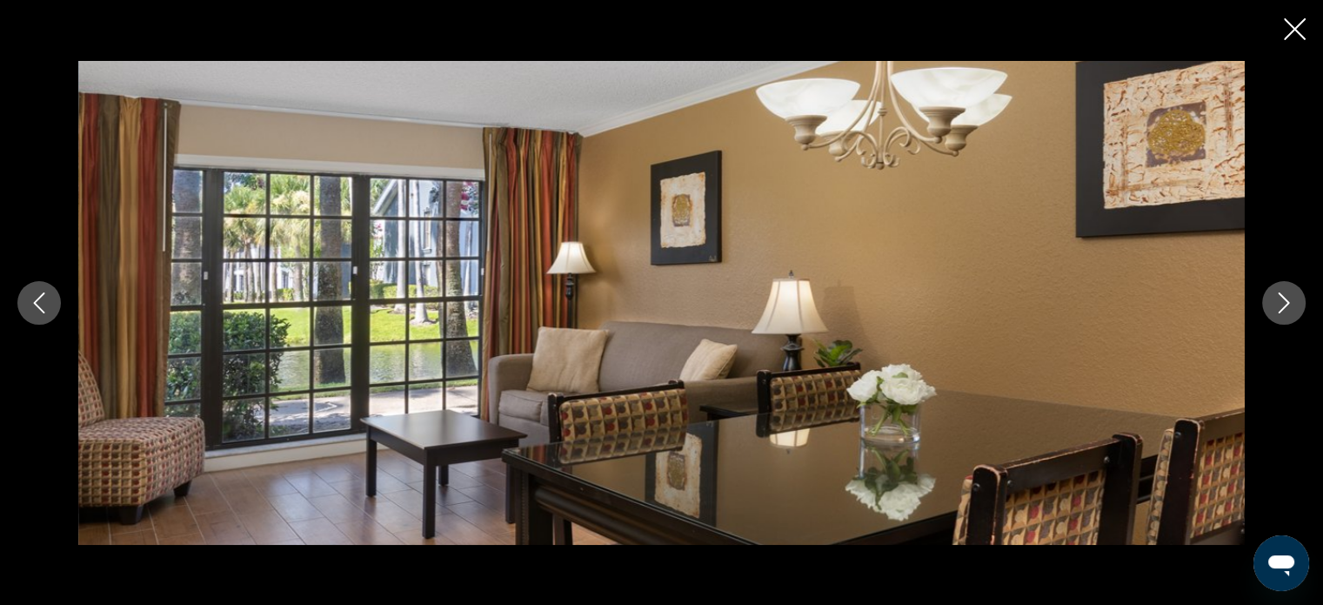
click at [1274, 305] on icon "Next image" at bounding box center [1283, 302] width 21 height 21
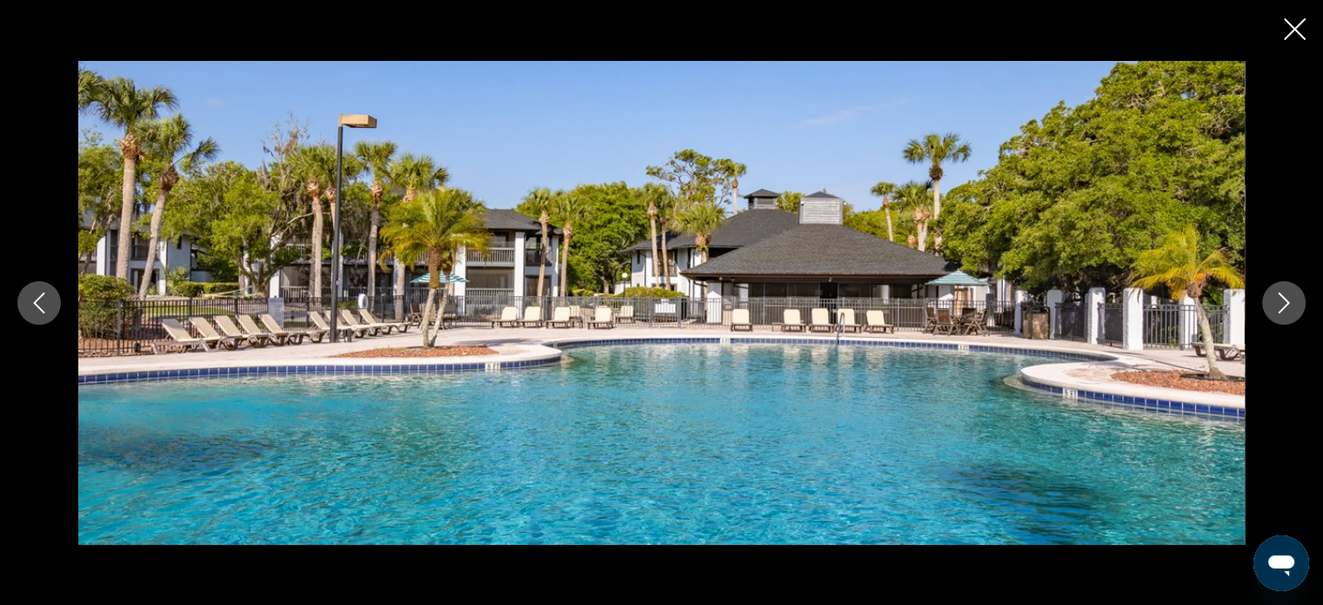
click at [1274, 305] on icon "Next image" at bounding box center [1283, 302] width 21 height 21
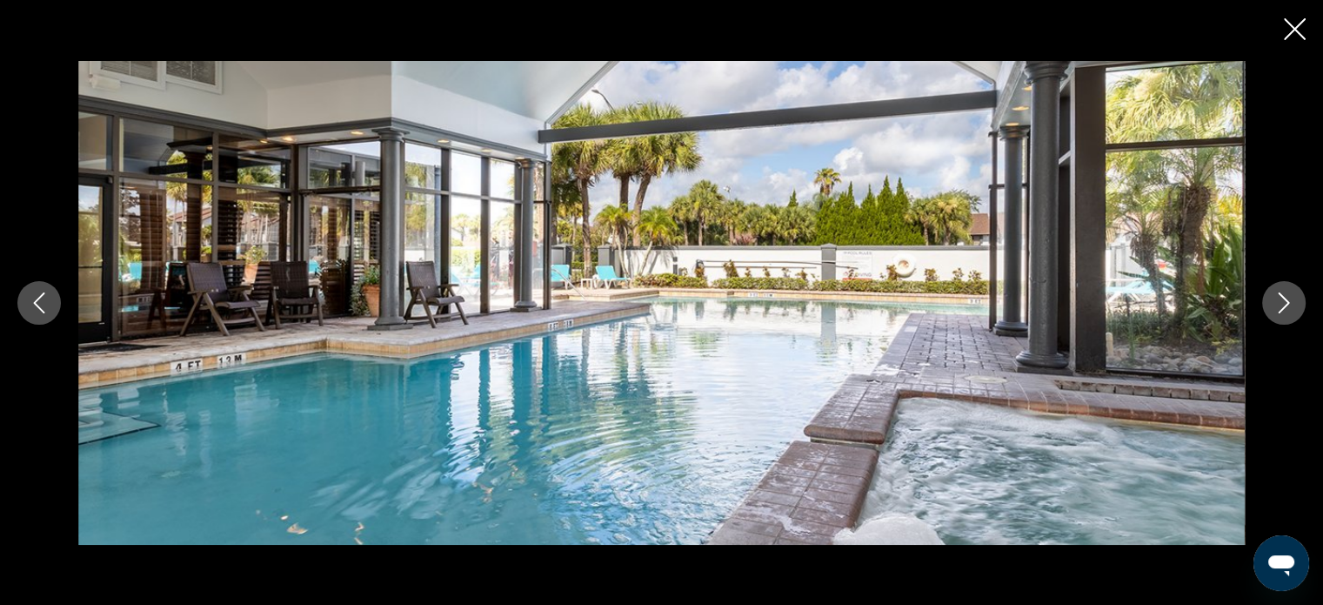
click at [1274, 305] on icon "Next image" at bounding box center [1283, 302] width 21 height 21
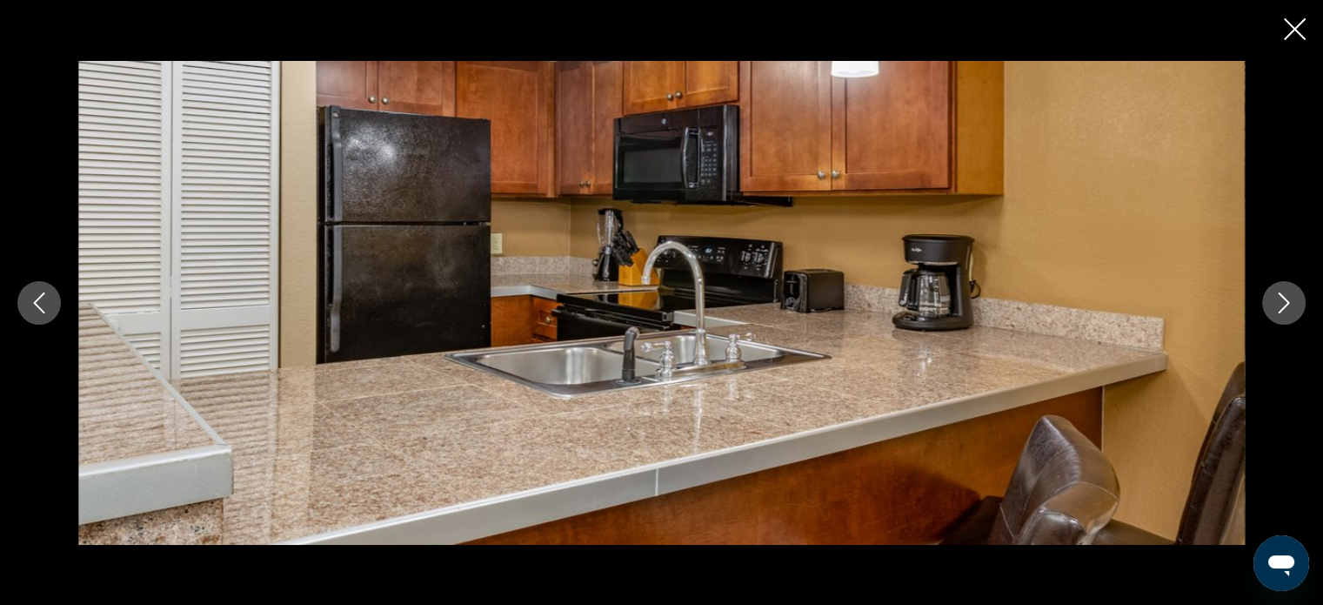
click at [1274, 305] on icon "Next image" at bounding box center [1283, 302] width 21 height 21
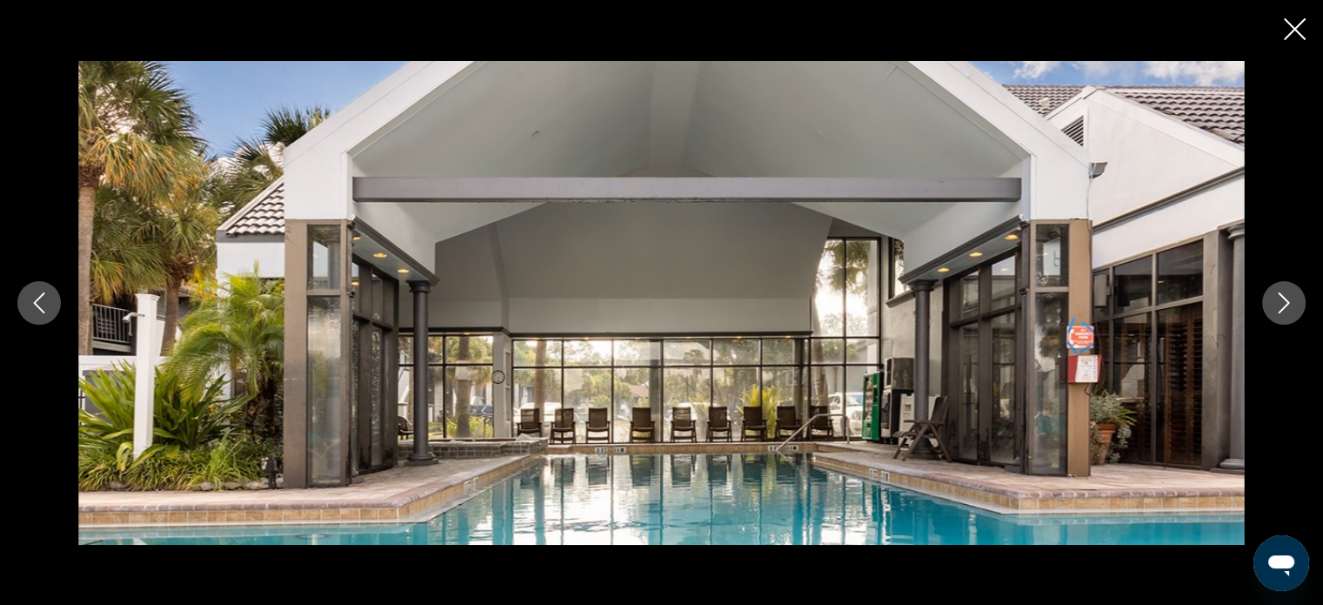
click at [1288, 34] on icon "Close slideshow" at bounding box center [1295, 29] width 22 height 22
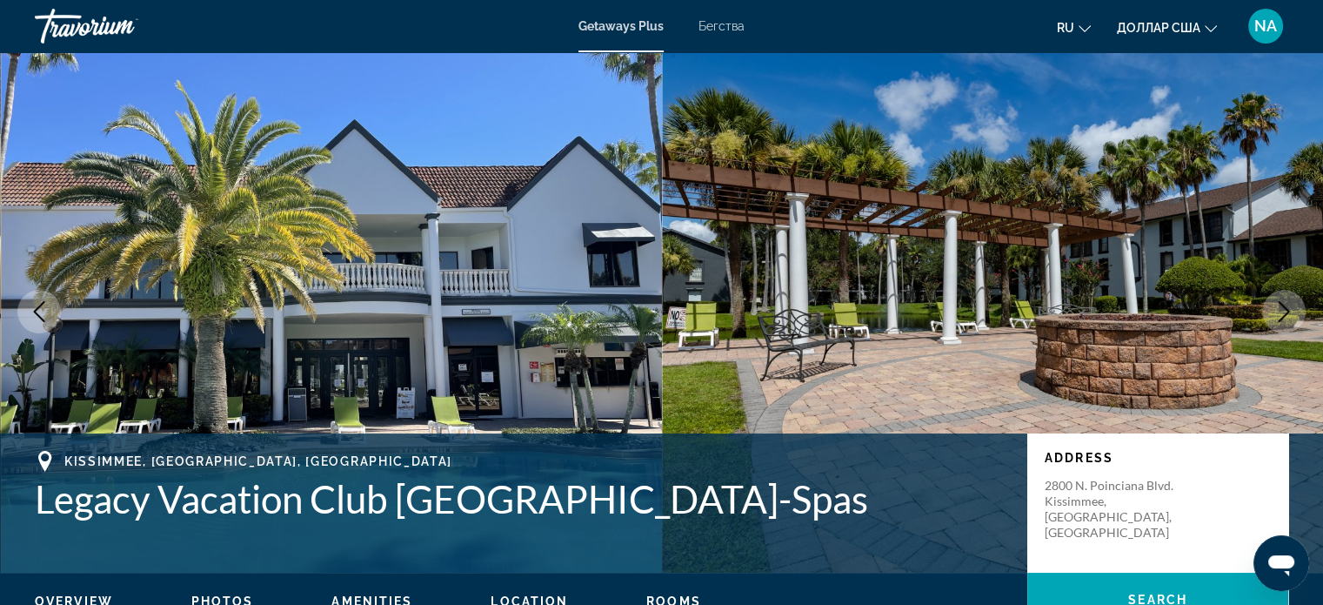
scroll to position [3, 0]
